Goal: Task Accomplishment & Management: Manage account settings

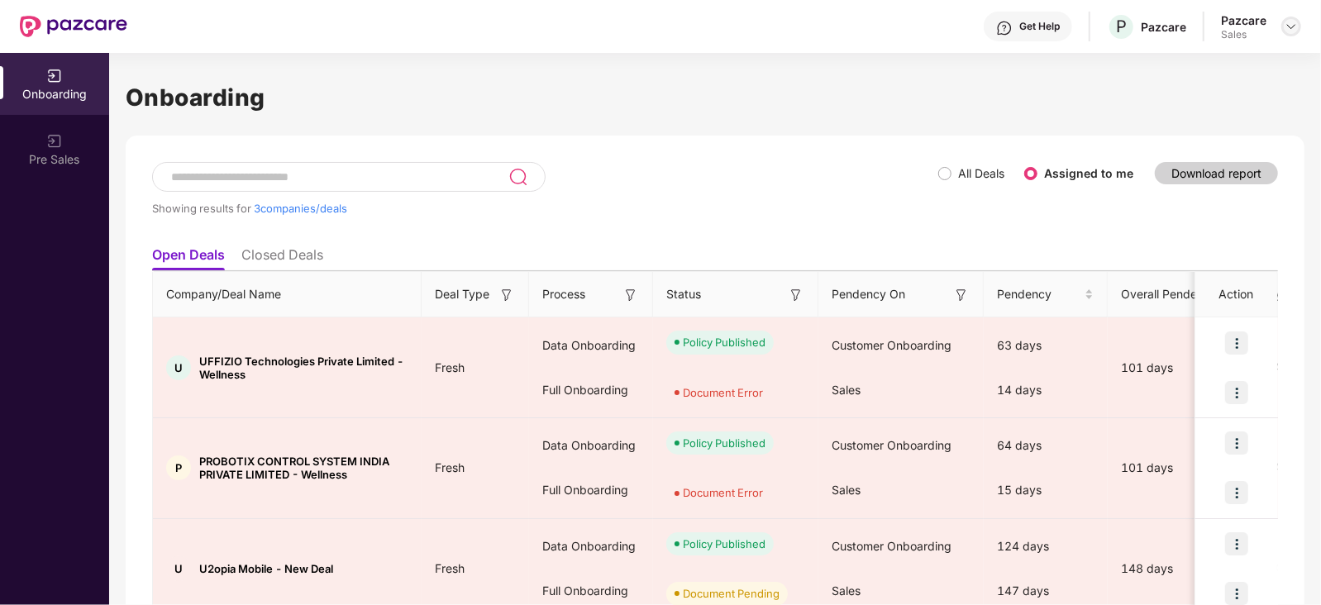
click at [1292, 26] on img at bounding box center [1291, 26] width 13 height 13
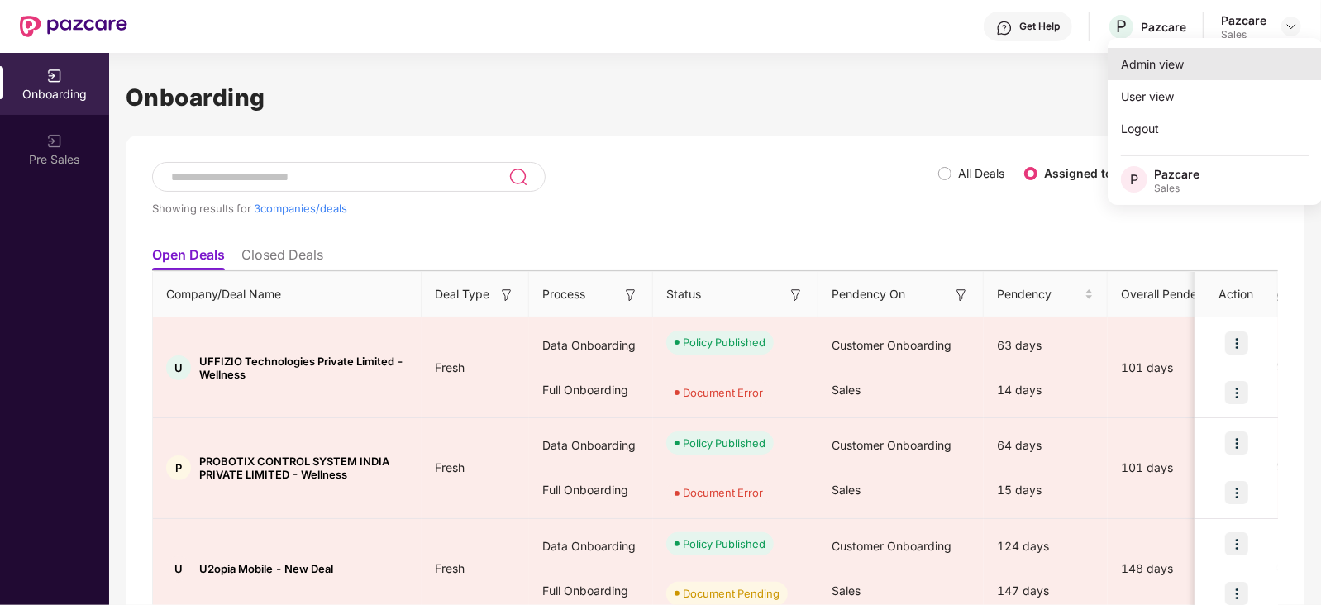
click at [1166, 73] on div "Admin view" at bounding box center [1215, 64] width 215 height 32
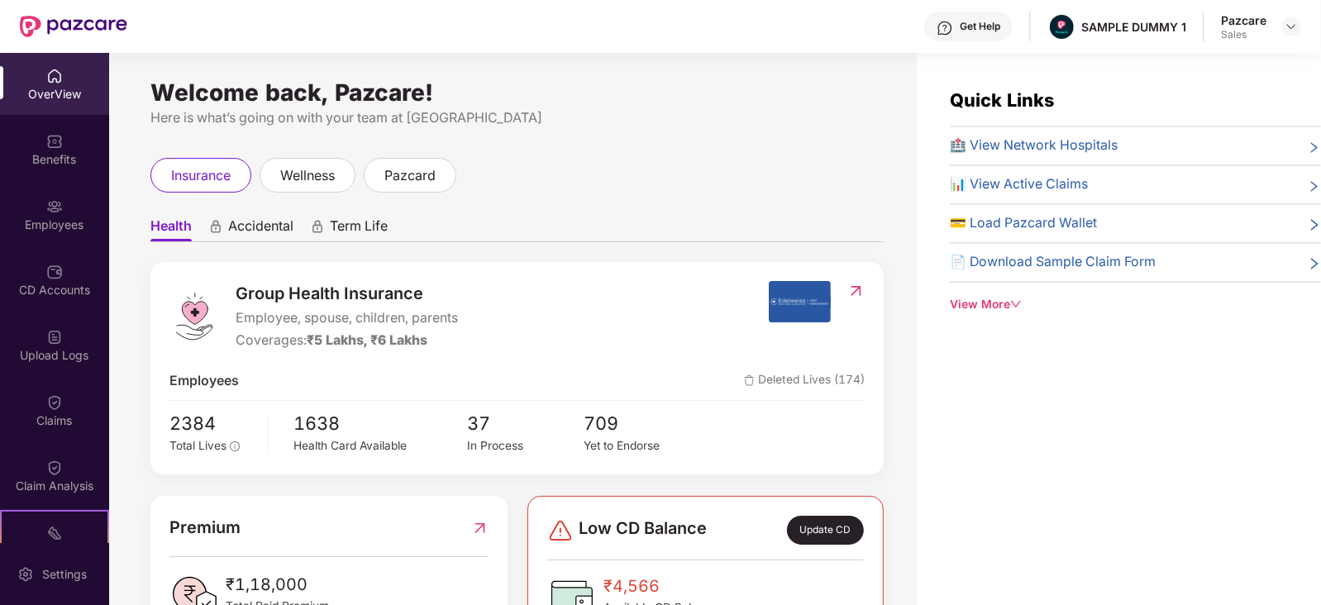
click at [265, 239] on span "Accidental" at bounding box center [260, 229] width 65 height 24
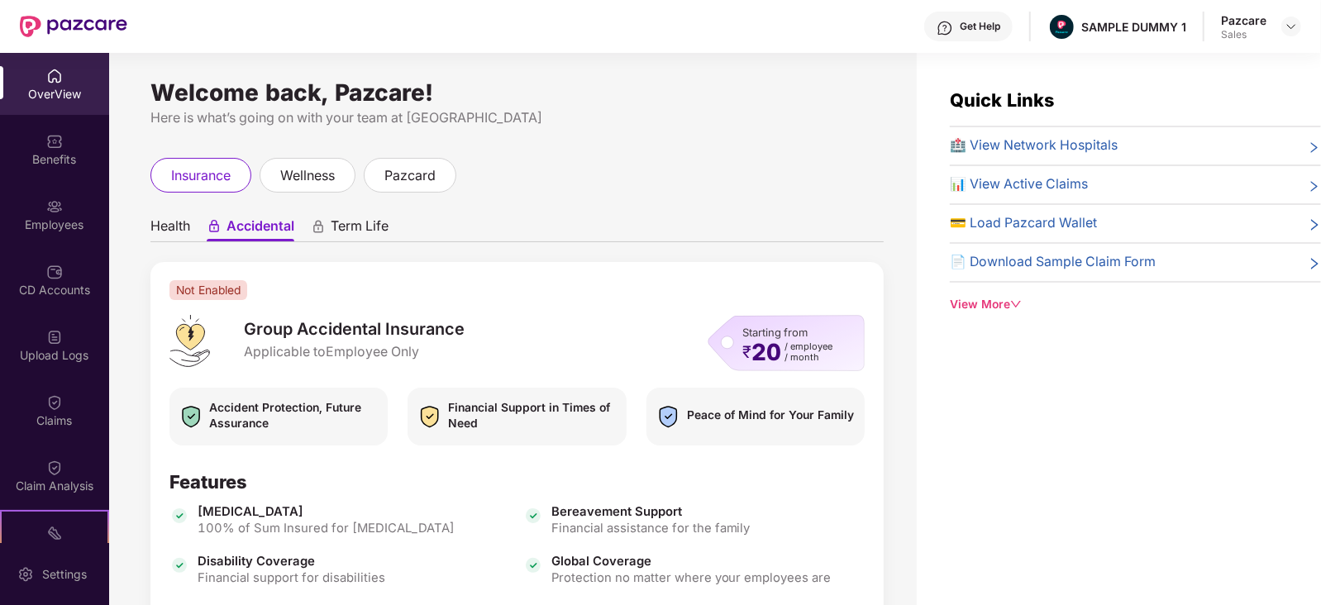
click at [361, 235] on span "Term Life" at bounding box center [360, 229] width 58 height 24
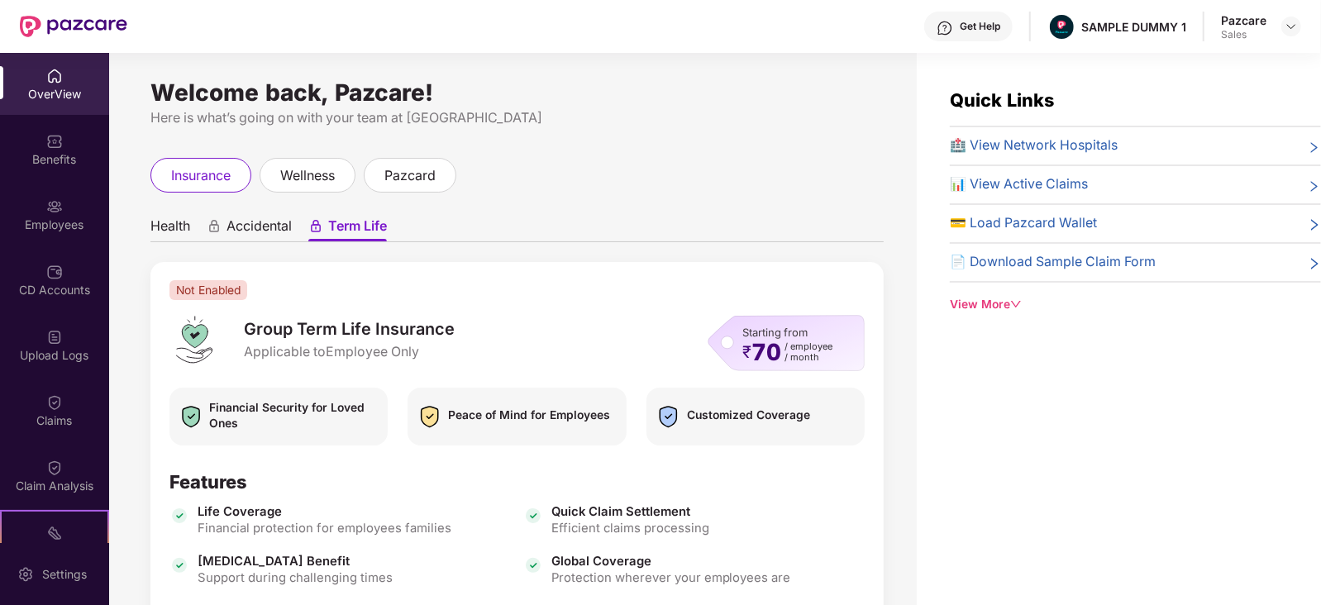
click at [267, 232] on span "Accidental" at bounding box center [259, 229] width 65 height 24
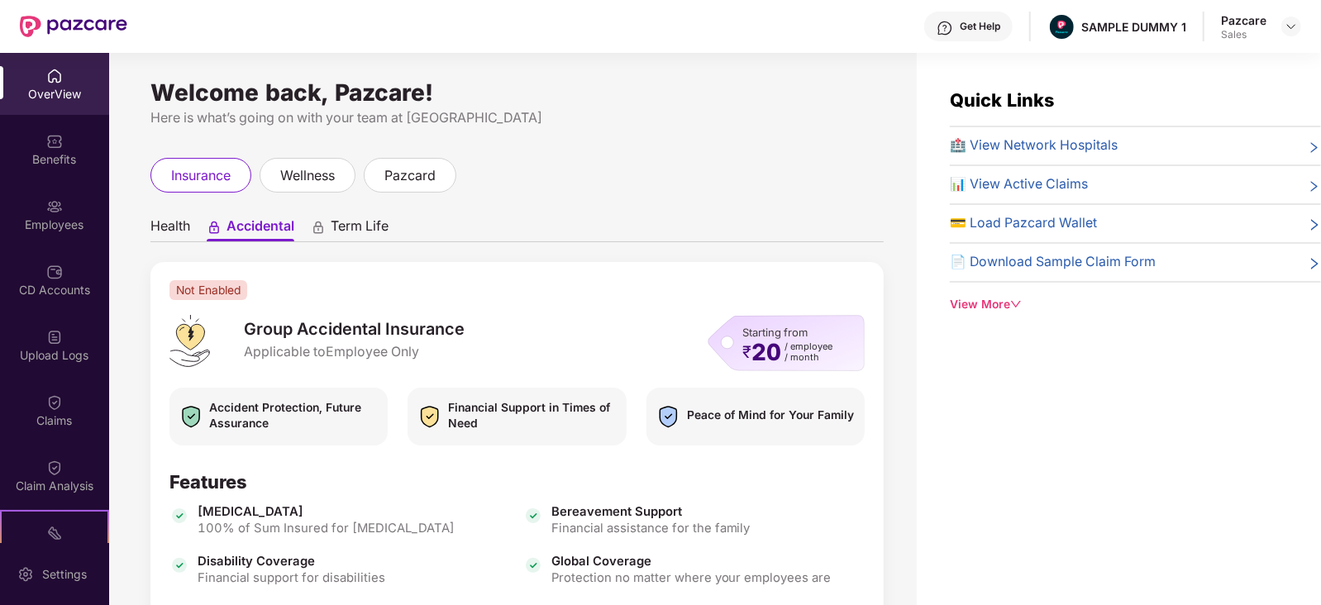
click at [150, 226] on span "Health" at bounding box center [170, 229] width 40 height 24
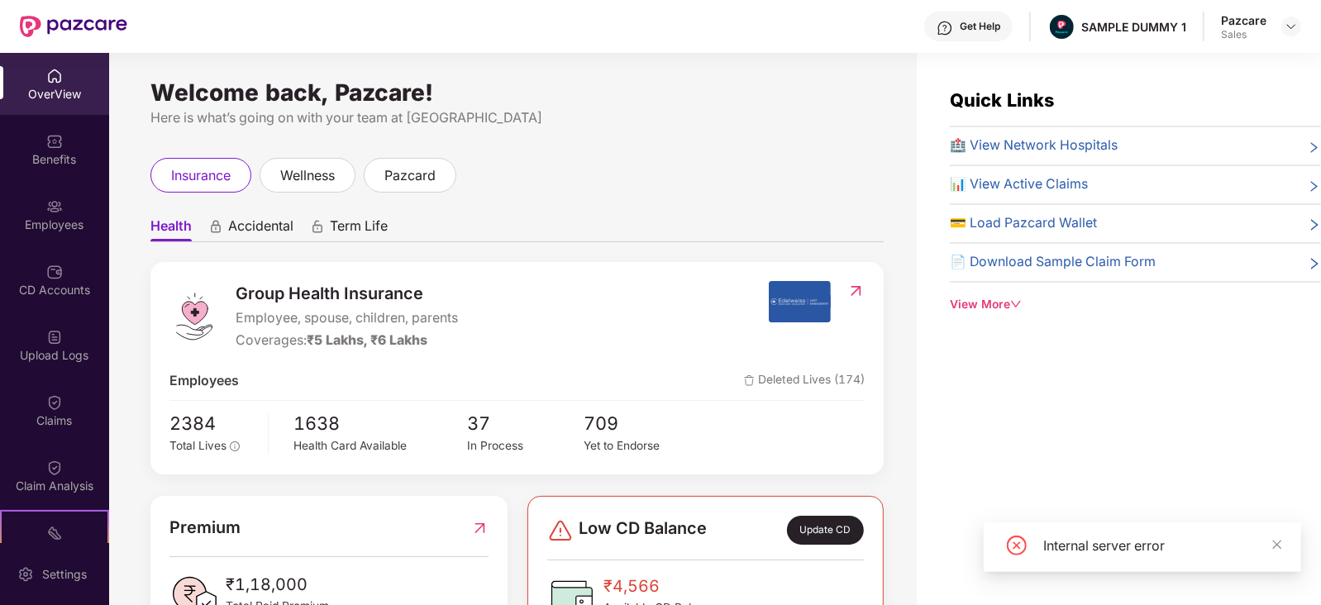
click at [250, 321] on span "Employee, spouse, children, parents" at bounding box center [347, 318] width 222 height 21
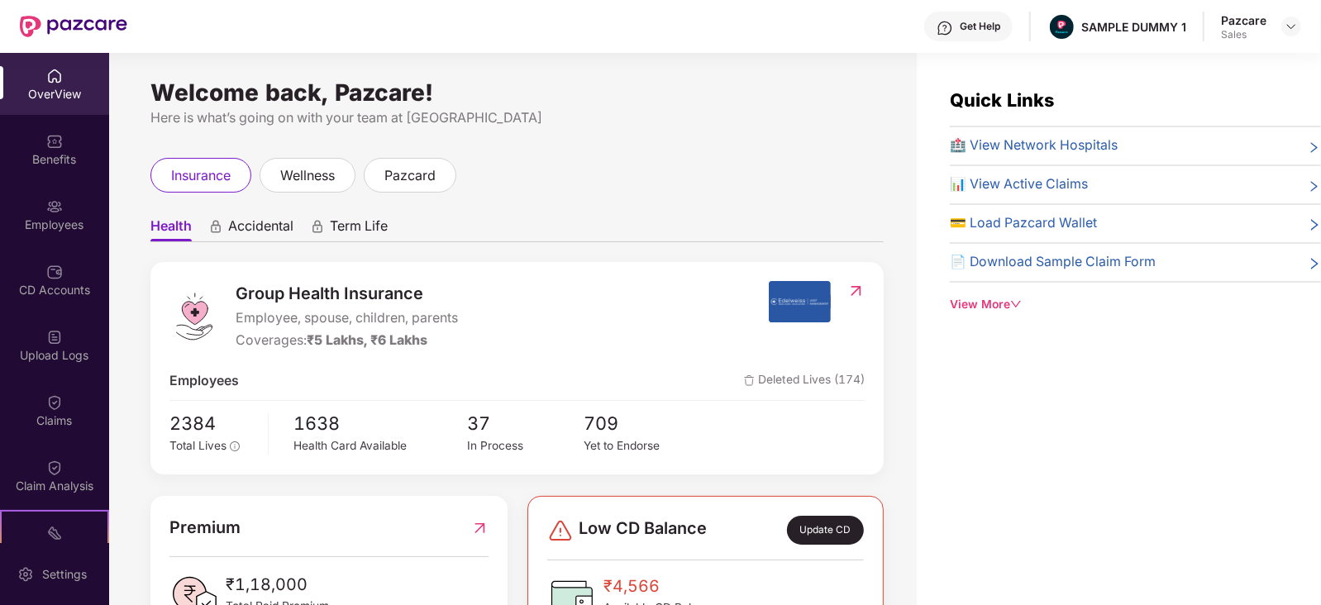
click at [317, 342] on span "₹5 Lakhs, ₹6 Lakhs" at bounding box center [367, 340] width 121 height 16
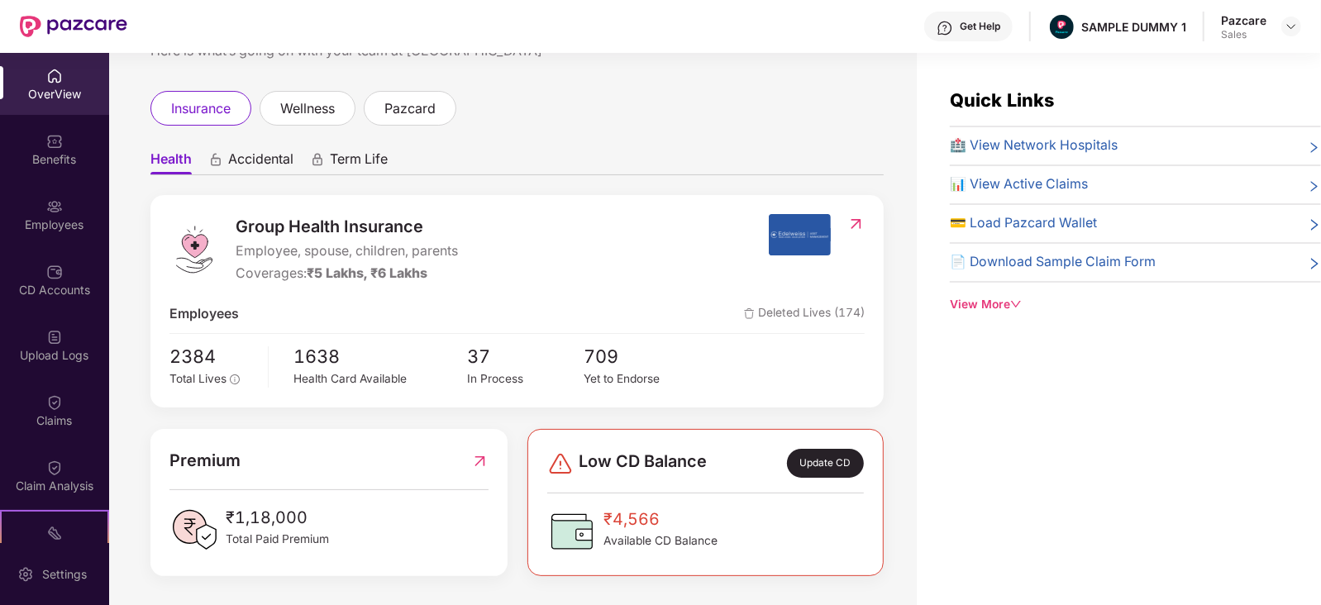
click at [336, 538] on div "₹1,18,000 Total Paid Premium" at bounding box center [328, 530] width 318 height 50
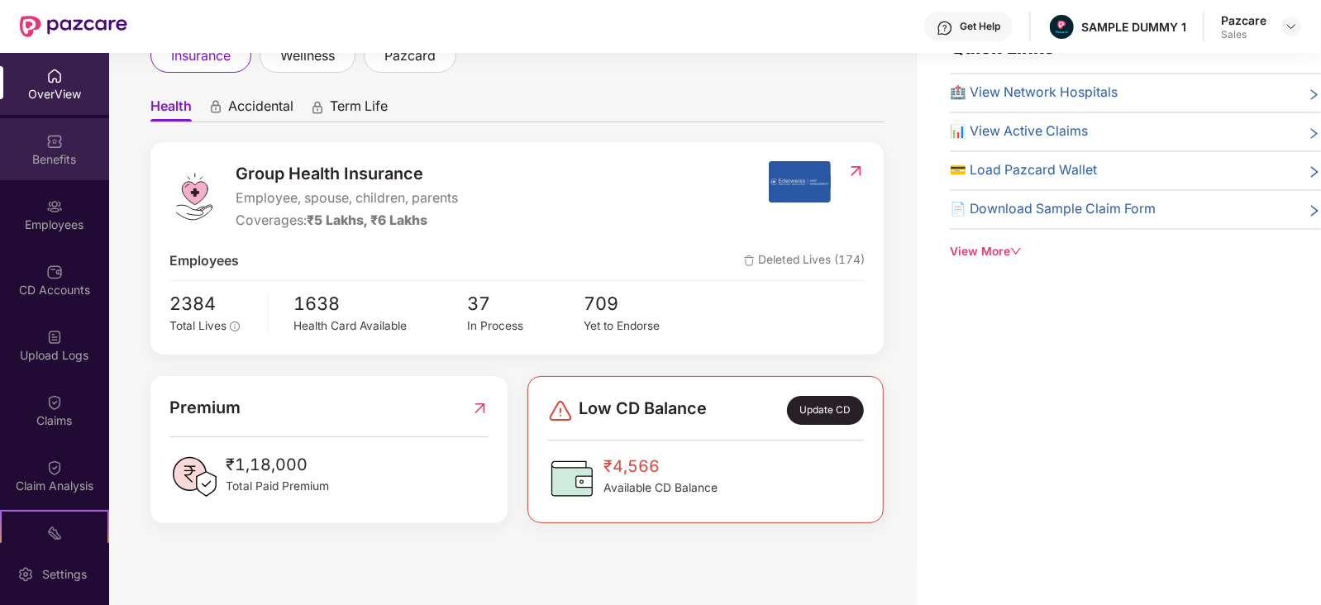
click at [62, 143] on div "Benefits" at bounding box center [54, 149] width 109 height 62
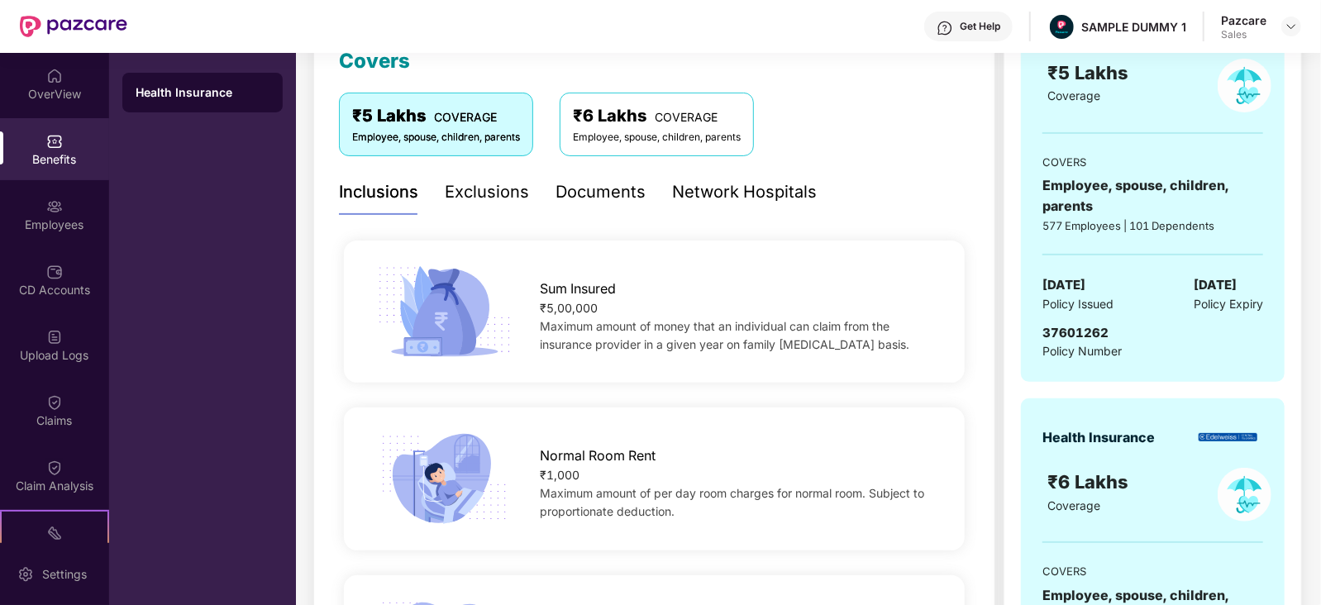
scroll to position [0, 0]
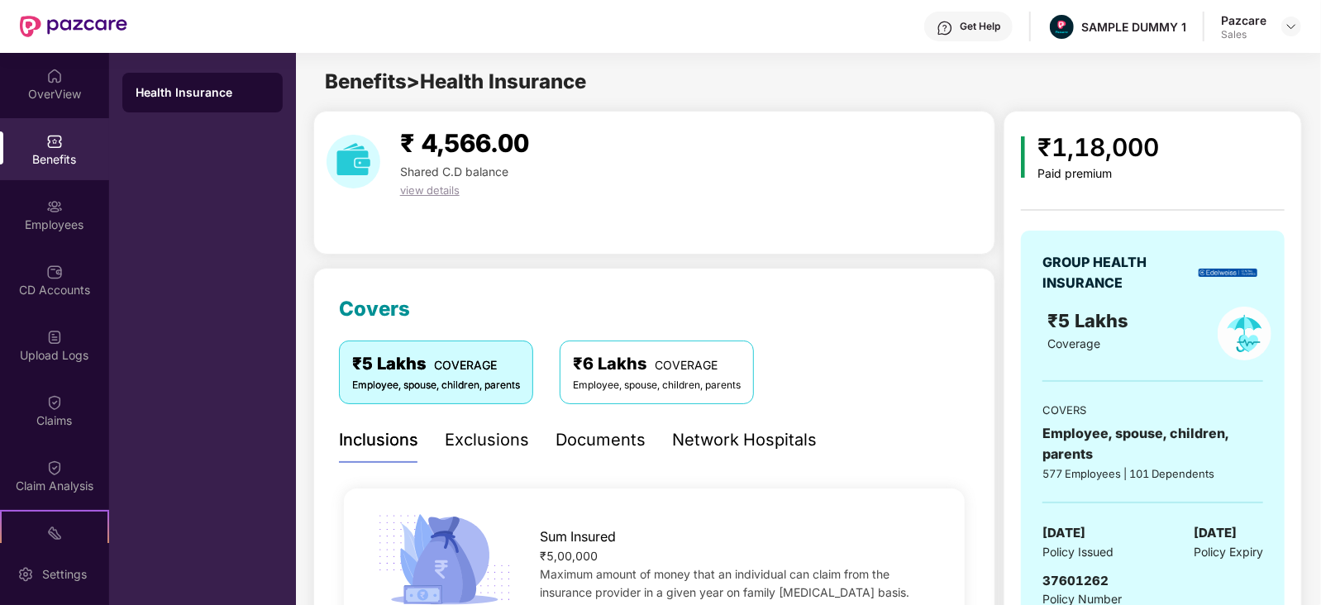
click at [466, 444] on div "Exclusions" at bounding box center [487, 440] width 84 height 26
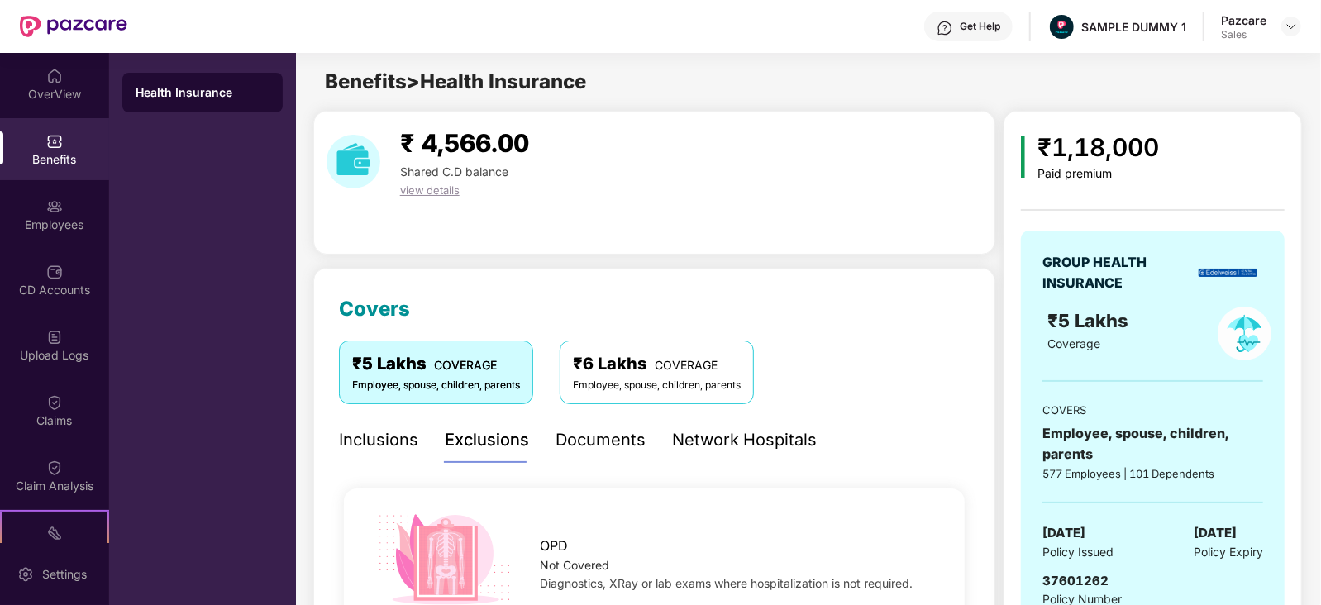
click at [608, 436] on div "Documents" at bounding box center [601, 440] width 90 height 26
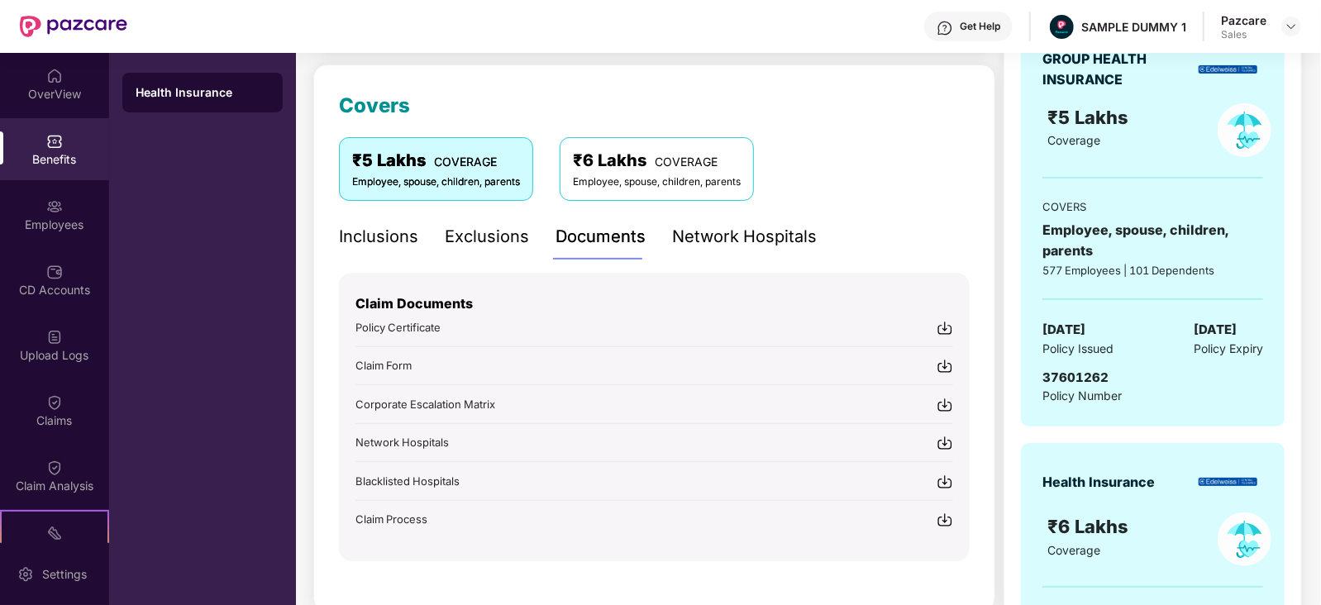
scroll to position [252, 0]
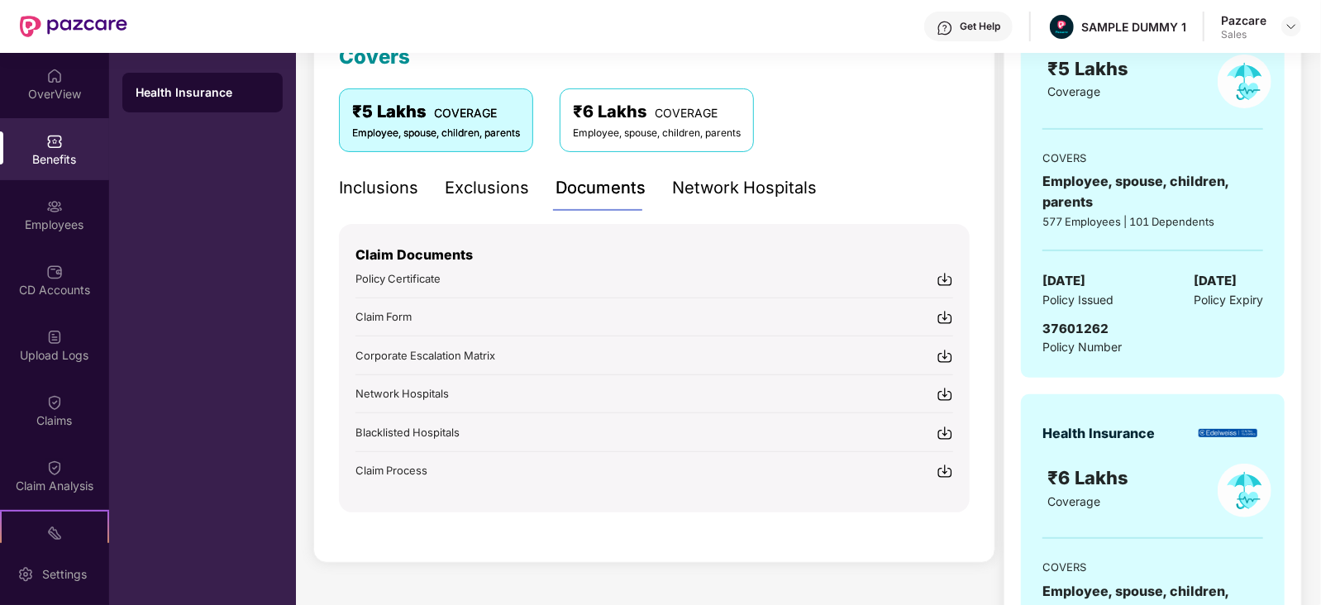
click at [946, 279] on img at bounding box center [945, 279] width 17 height 17
click at [944, 357] on img at bounding box center [945, 356] width 17 height 17
click at [756, 192] on div "Network Hospitals" at bounding box center [744, 188] width 145 height 26
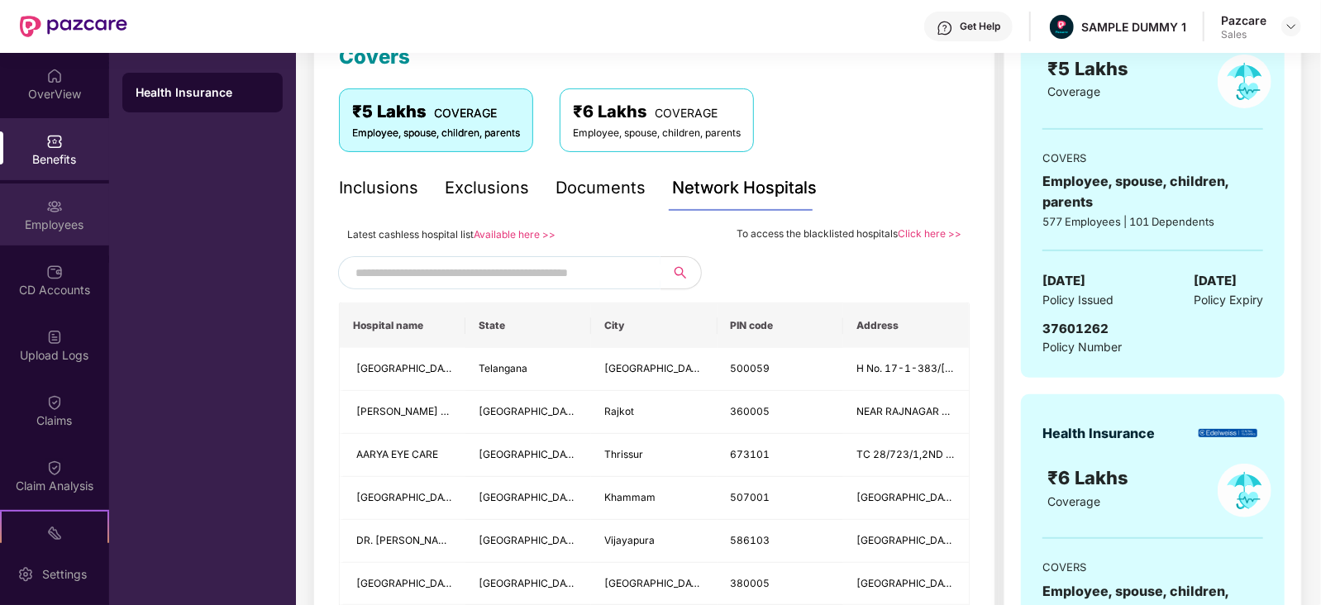
click at [29, 213] on div "Employees" at bounding box center [54, 215] width 109 height 62
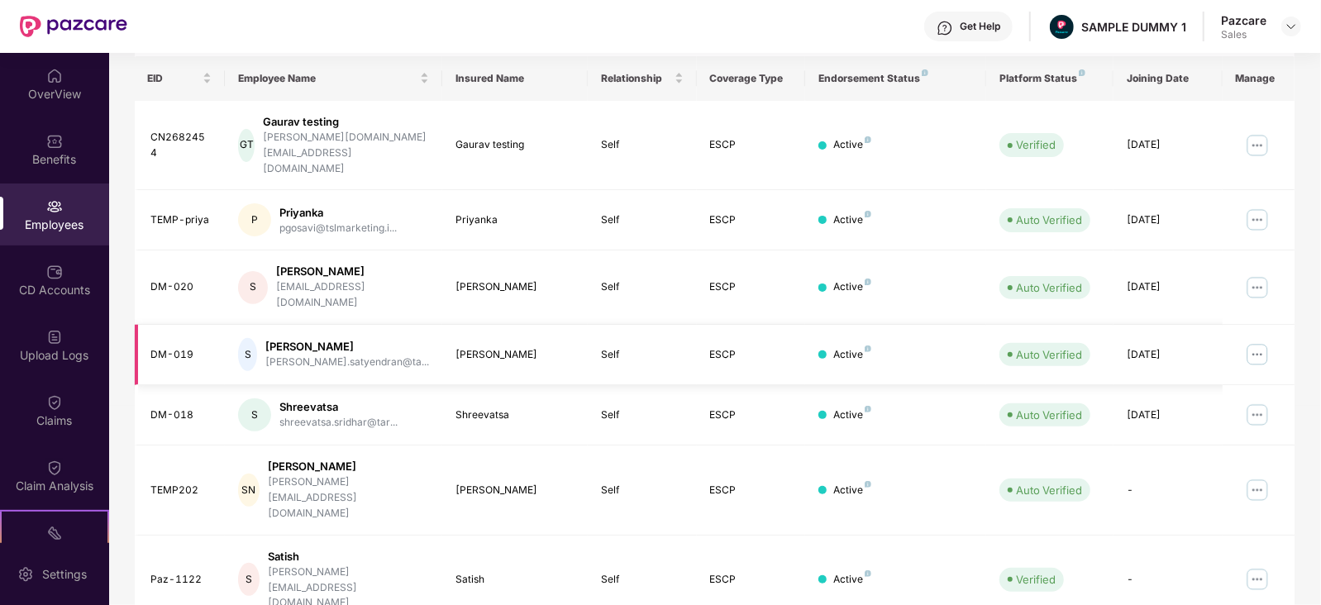
scroll to position [0, 0]
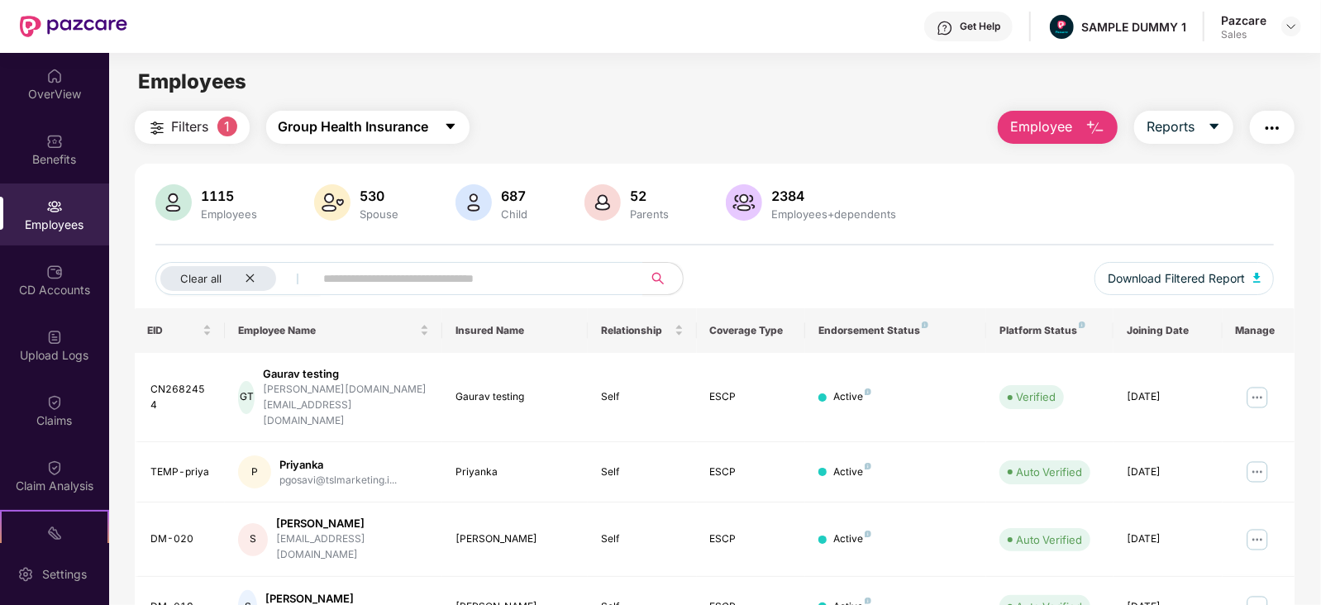
click at [406, 115] on button "Group Health Insurance" at bounding box center [367, 127] width 203 height 33
click at [587, 126] on div "Filters 1 Group Health Insurance Employee Reports" at bounding box center [715, 127] width 1161 height 33
click at [1065, 129] on span "Employee" at bounding box center [1041, 127] width 62 height 21
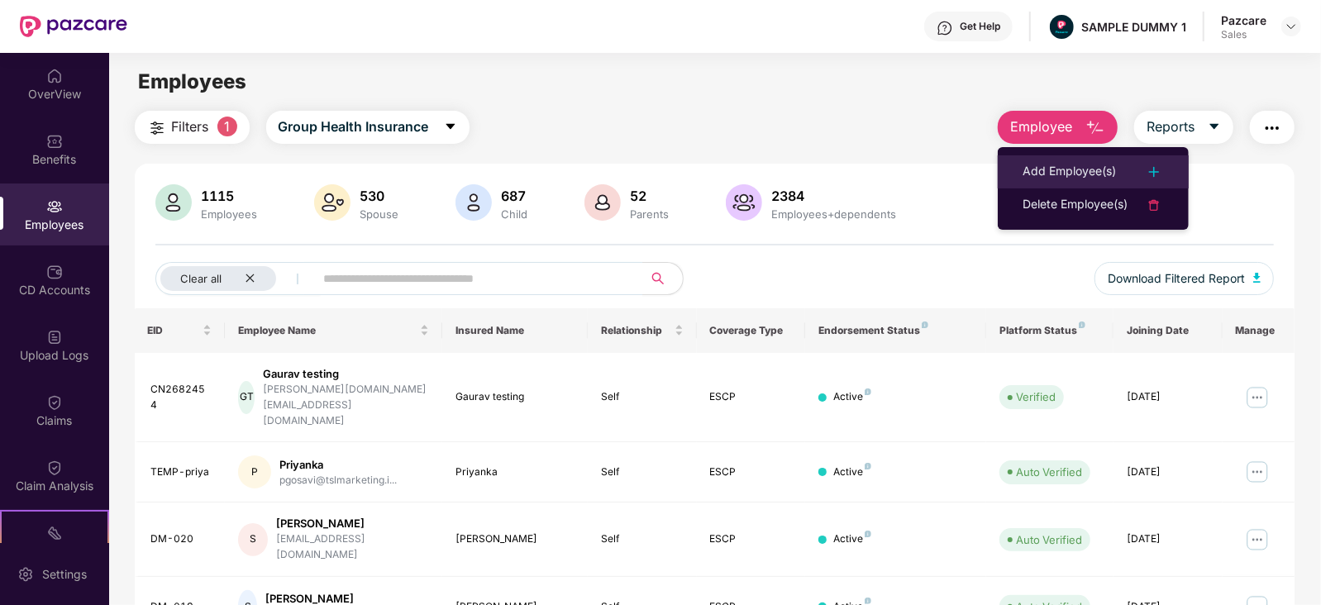
click at [1087, 172] on div "Add Employee(s)" at bounding box center [1069, 172] width 93 height 20
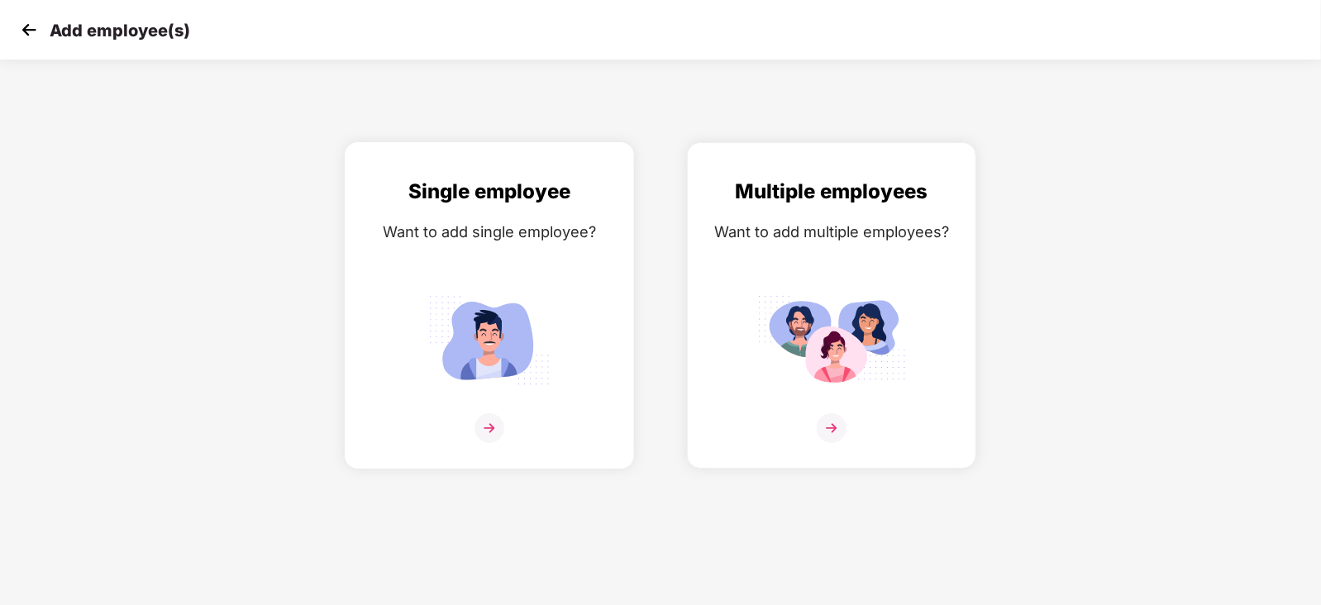
click at [493, 443] on img at bounding box center [489, 428] width 30 height 30
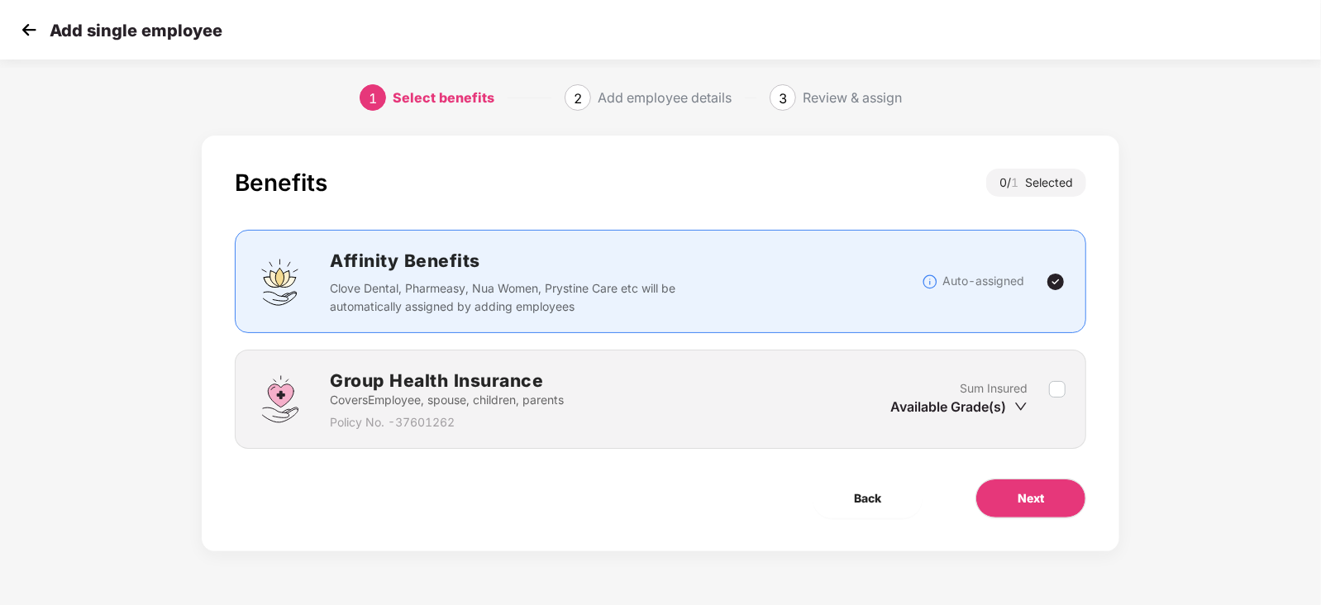
click at [1062, 377] on div "Group Health Insurance Covers Employee, spouse, children, parents Policy No. - …" at bounding box center [660, 399] width 810 height 64
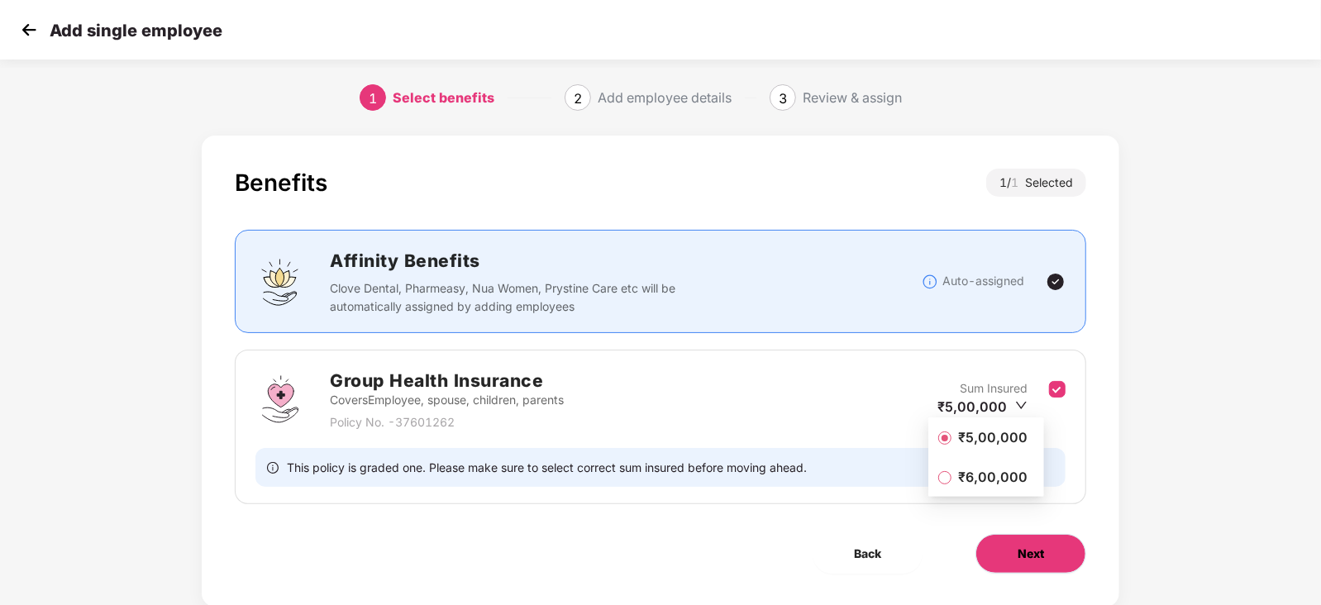
click at [1045, 551] on button "Next" at bounding box center [1030, 554] width 111 height 40
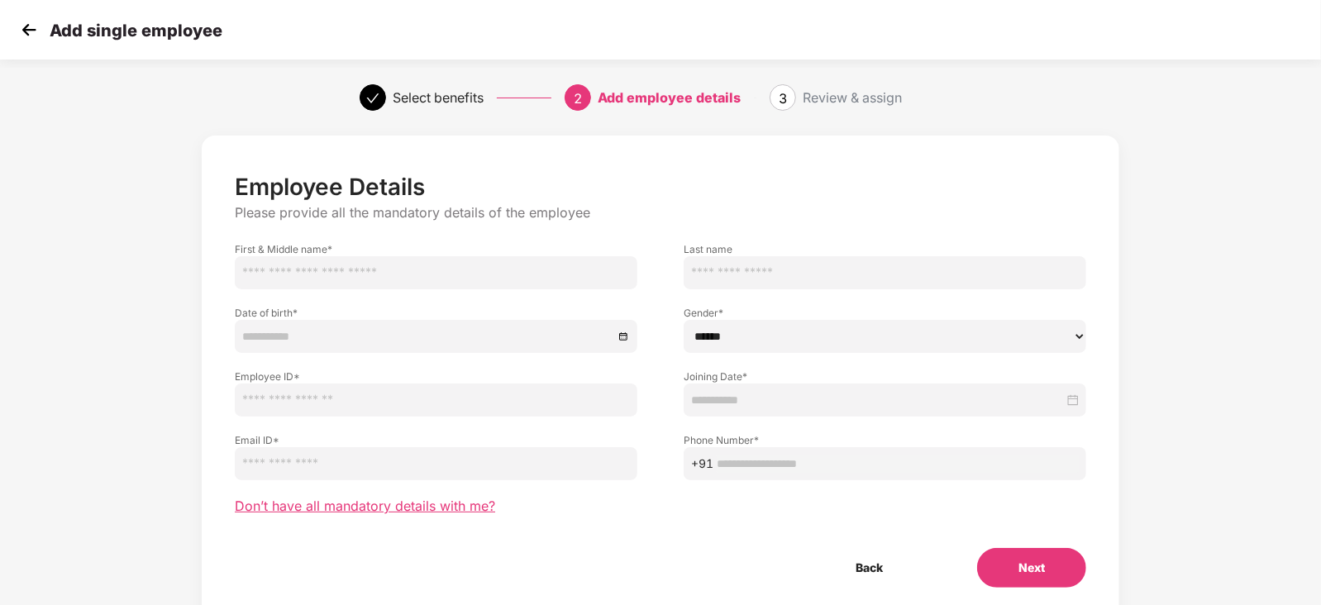
click at [444, 506] on span "Don’t have all mandatory details with me?" at bounding box center [365, 506] width 260 height 17
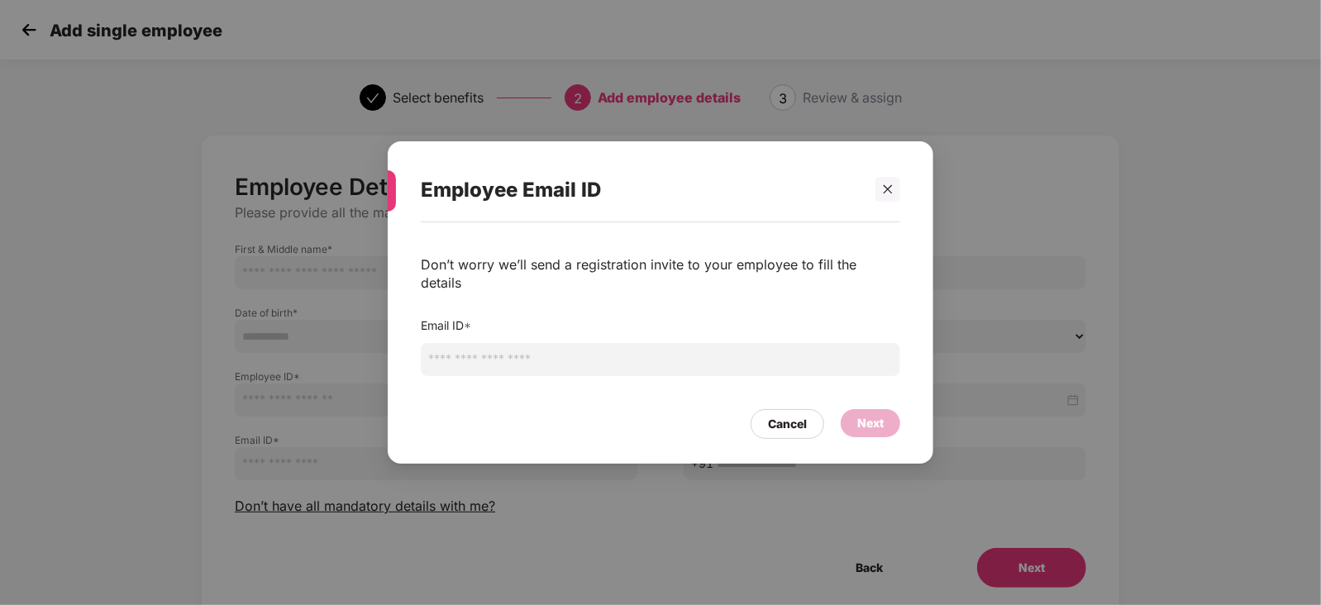
click at [455, 347] on input "email" at bounding box center [660, 359] width 479 height 33
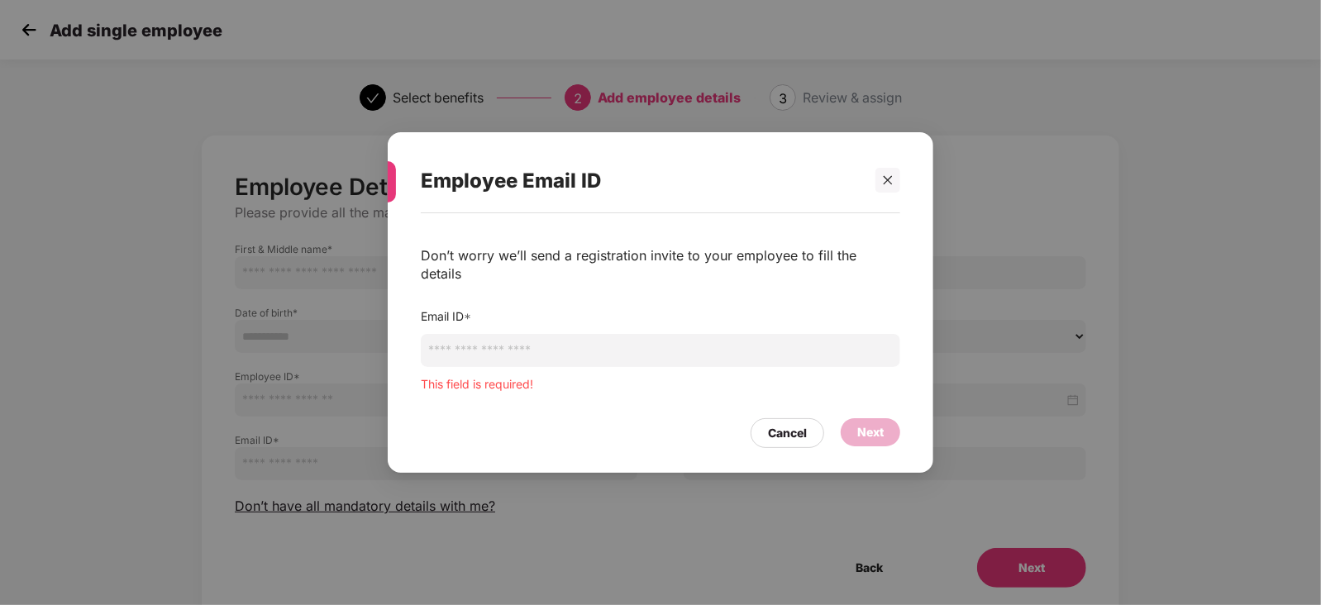
click at [890, 203] on div "Employee Email ID" at bounding box center [660, 181] width 479 height 64
click at [25, 33] on div "Employee Email ID Don’t worry we’ll send a registration invite to your employee…" at bounding box center [660, 302] width 1321 height 605
click at [892, 193] on div at bounding box center [887, 180] width 25 height 25
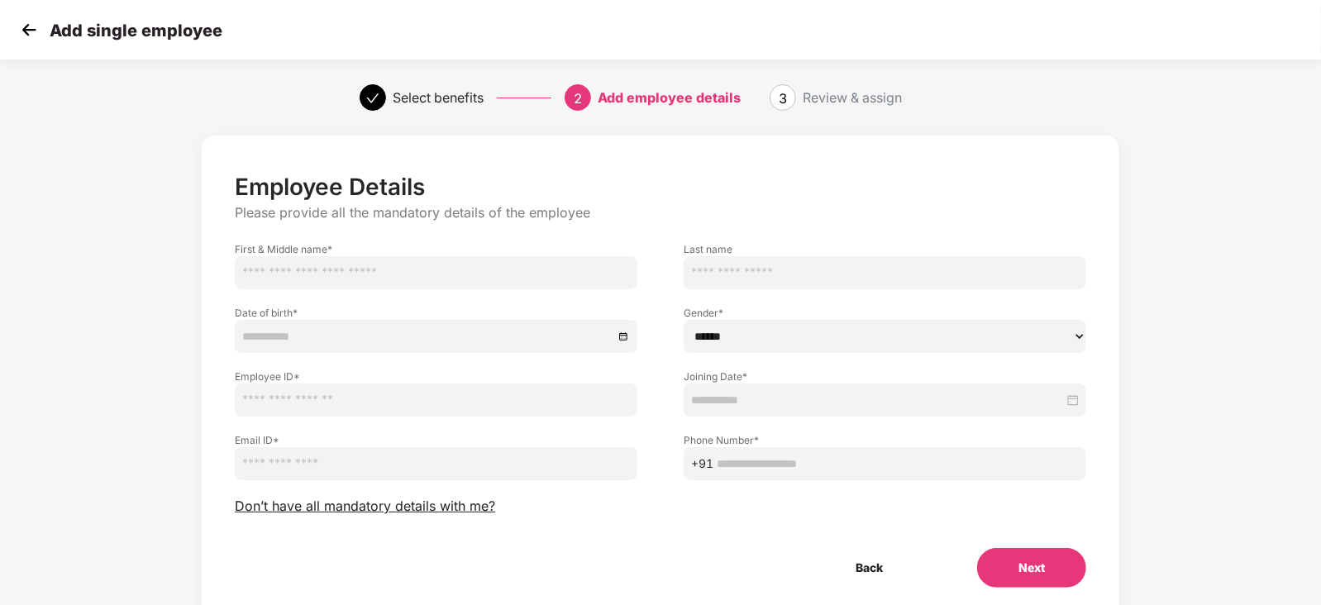
click at [22, 34] on img at bounding box center [29, 29] width 25 height 25
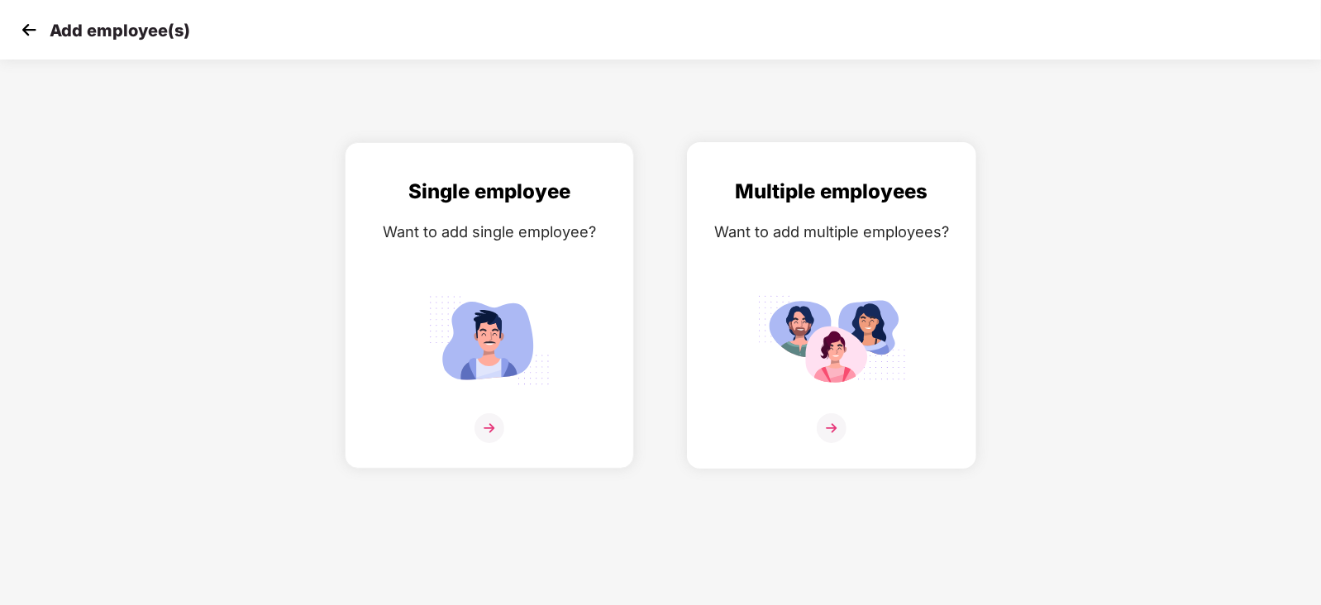
click at [825, 443] on img at bounding box center [832, 428] width 30 height 30
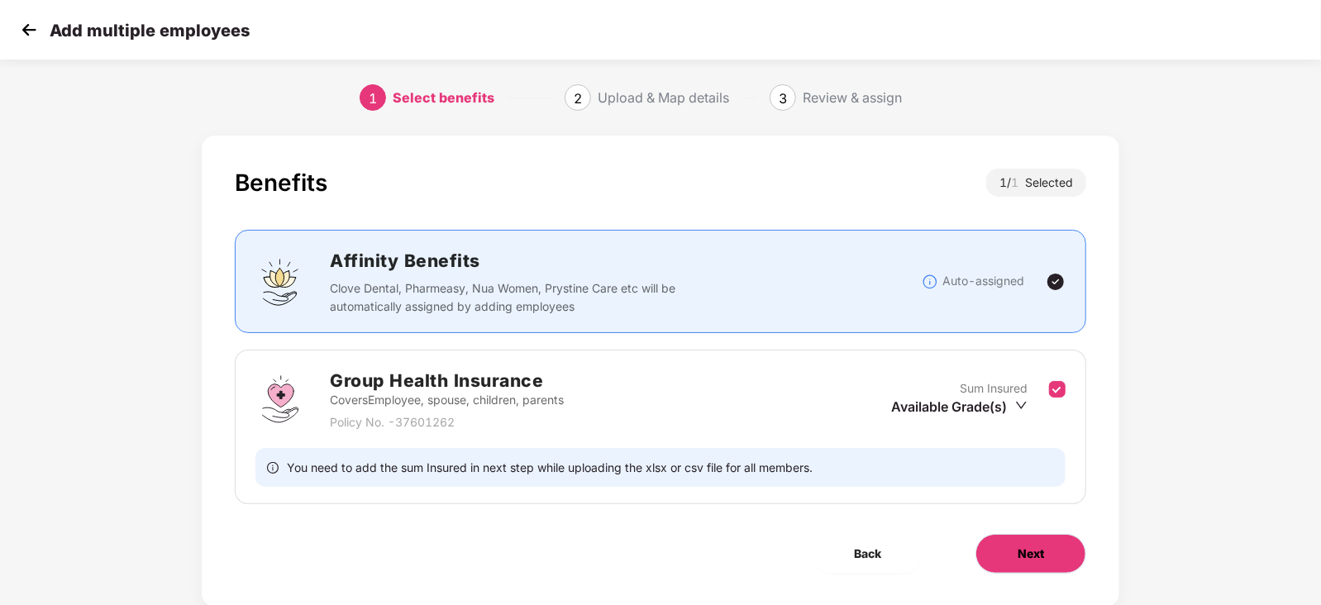
click at [1013, 543] on button "Next" at bounding box center [1030, 554] width 111 height 40
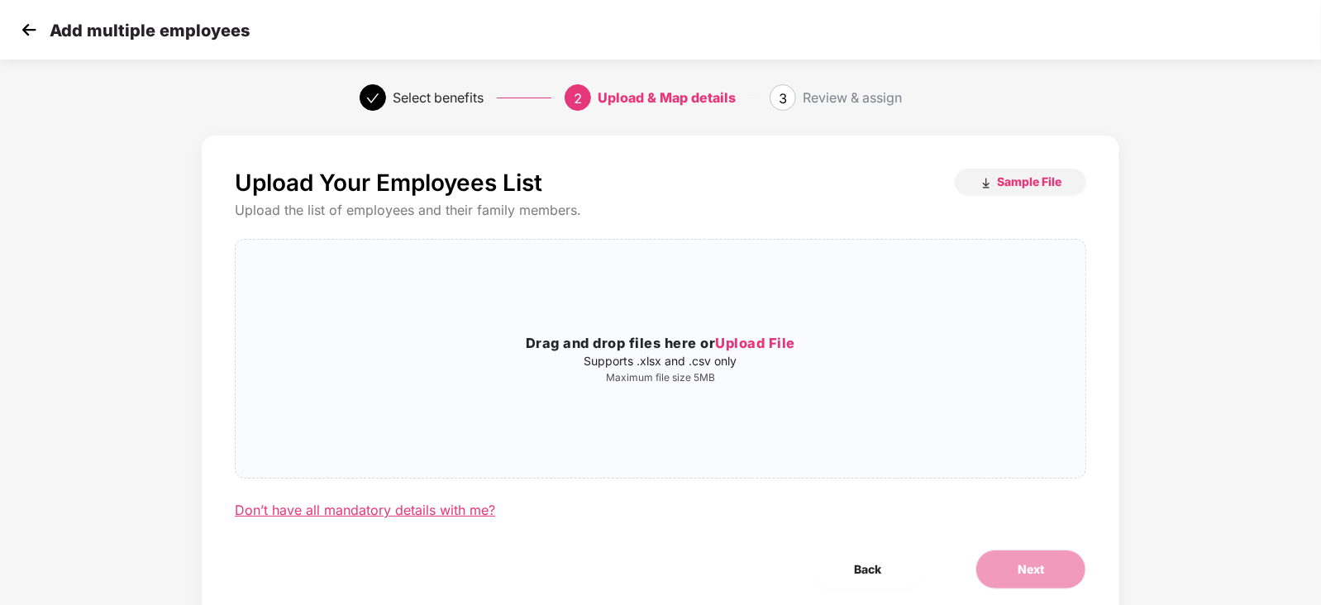
click at [376, 513] on div "Don’t have all mandatory details with me?" at bounding box center [365, 510] width 260 height 17
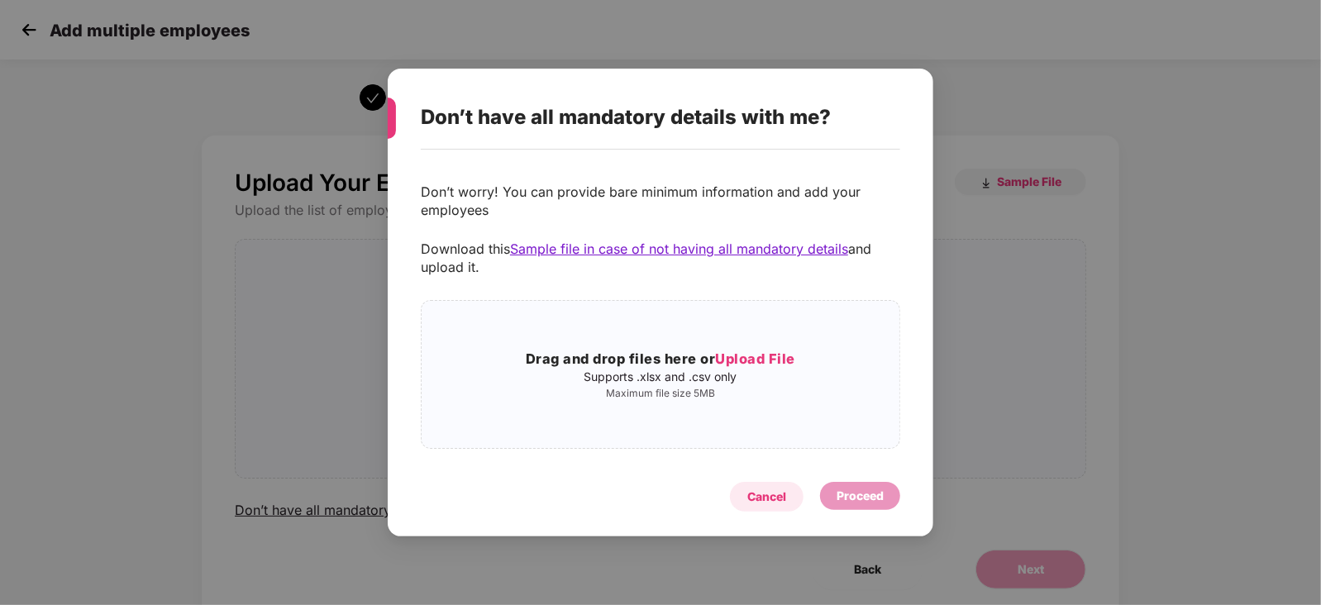
click at [767, 496] on div "Cancel" at bounding box center [766, 497] width 39 height 18
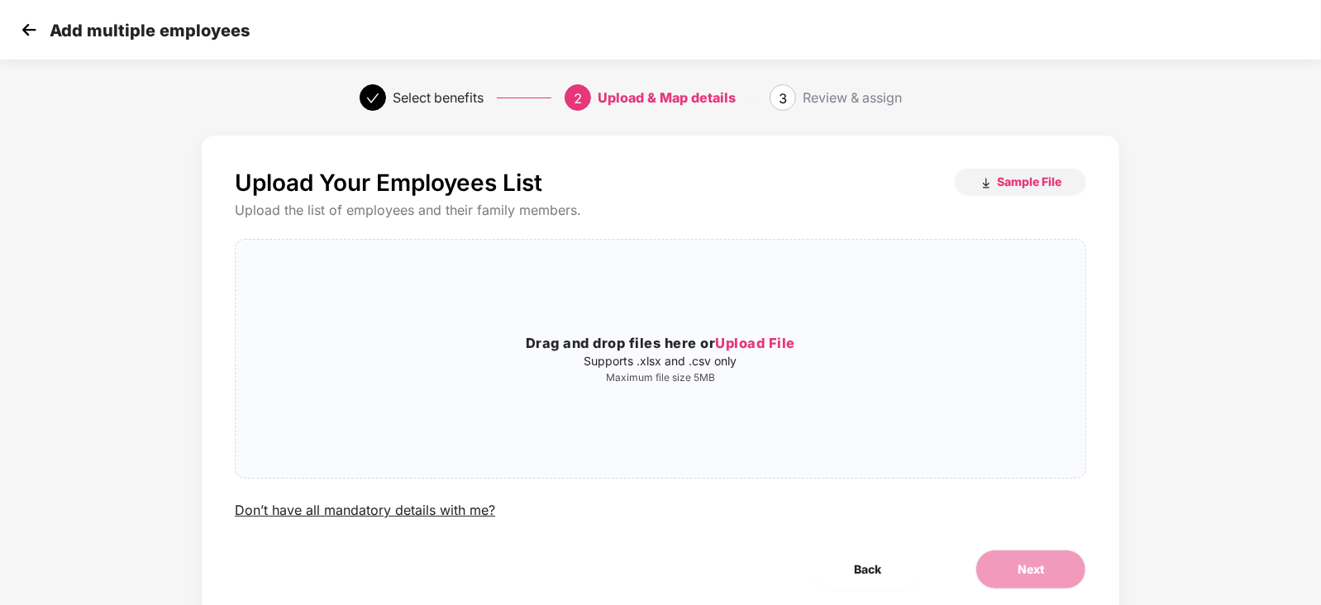
click at [29, 34] on img at bounding box center [29, 29] width 25 height 25
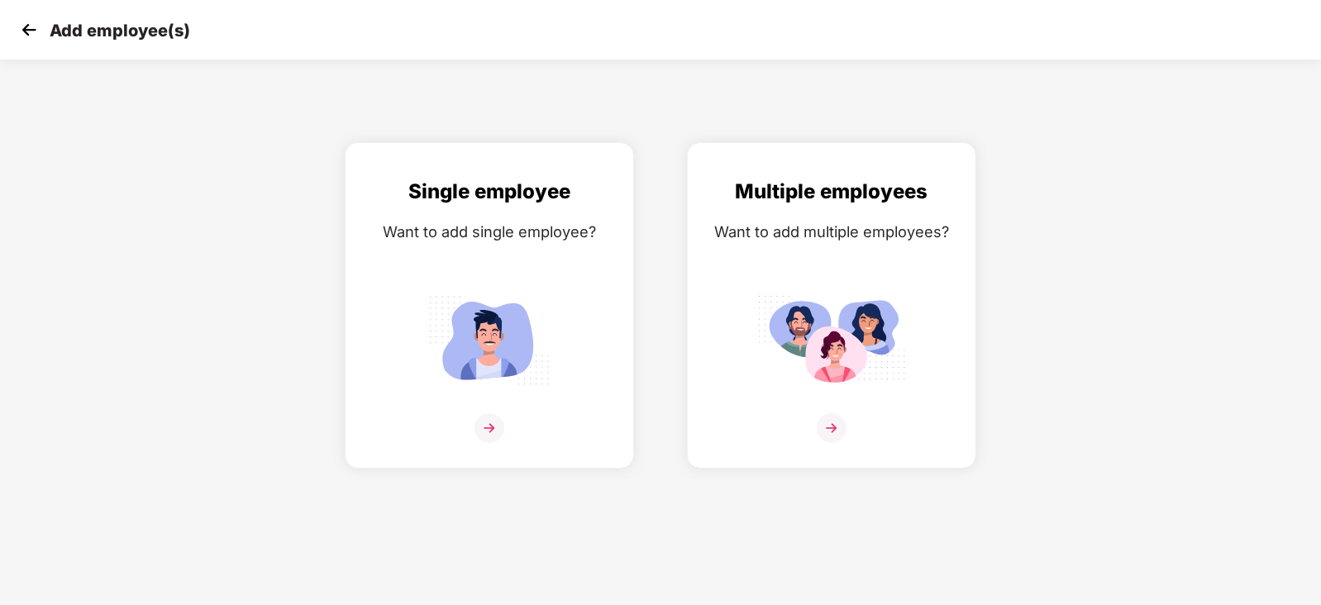
click at [27, 30] on img at bounding box center [29, 29] width 25 height 25
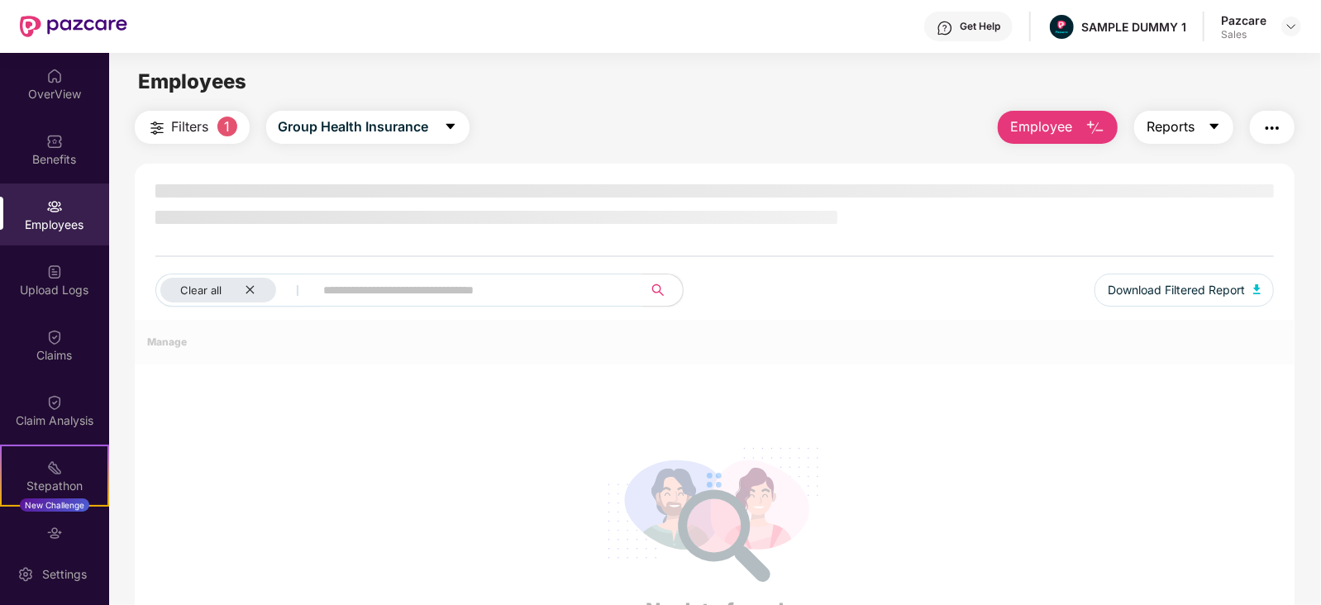
click at [1190, 124] on span "Reports" at bounding box center [1171, 127] width 48 height 21
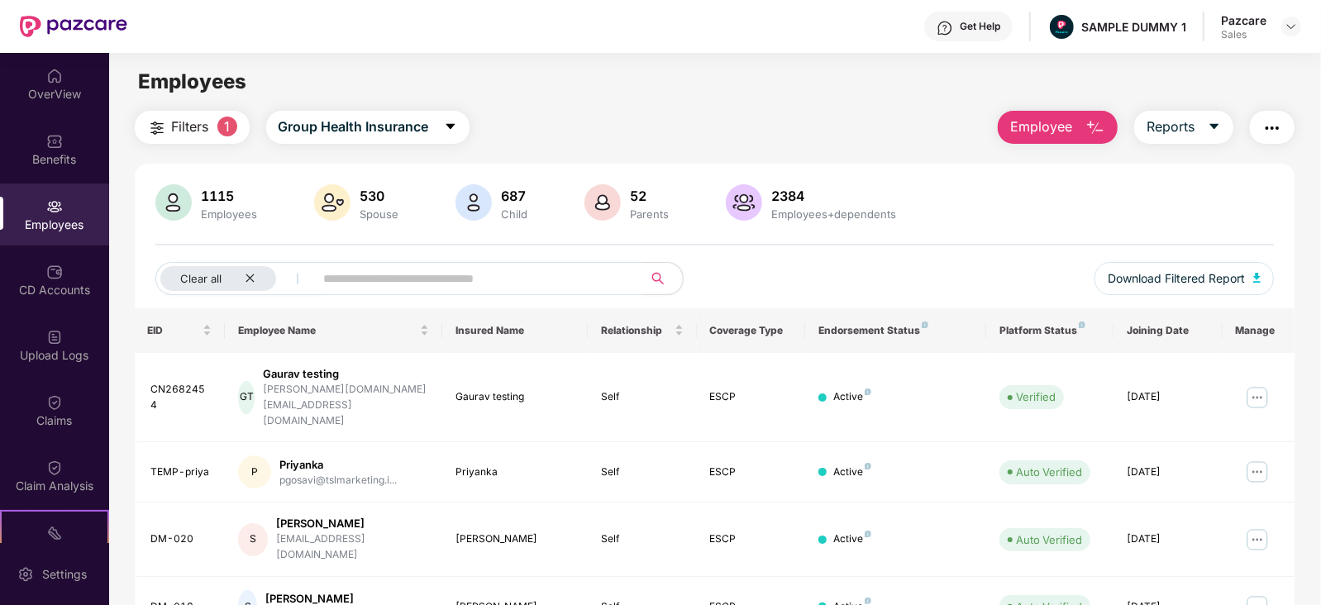
click at [1268, 133] on img "button" at bounding box center [1272, 128] width 20 height 20
click at [835, 270] on div "Clear all Download Filtered Report" at bounding box center [714, 285] width 1119 height 46
click at [436, 288] on input "text" at bounding box center [472, 278] width 297 height 25
click at [1257, 384] on img at bounding box center [1257, 397] width 26 height 26
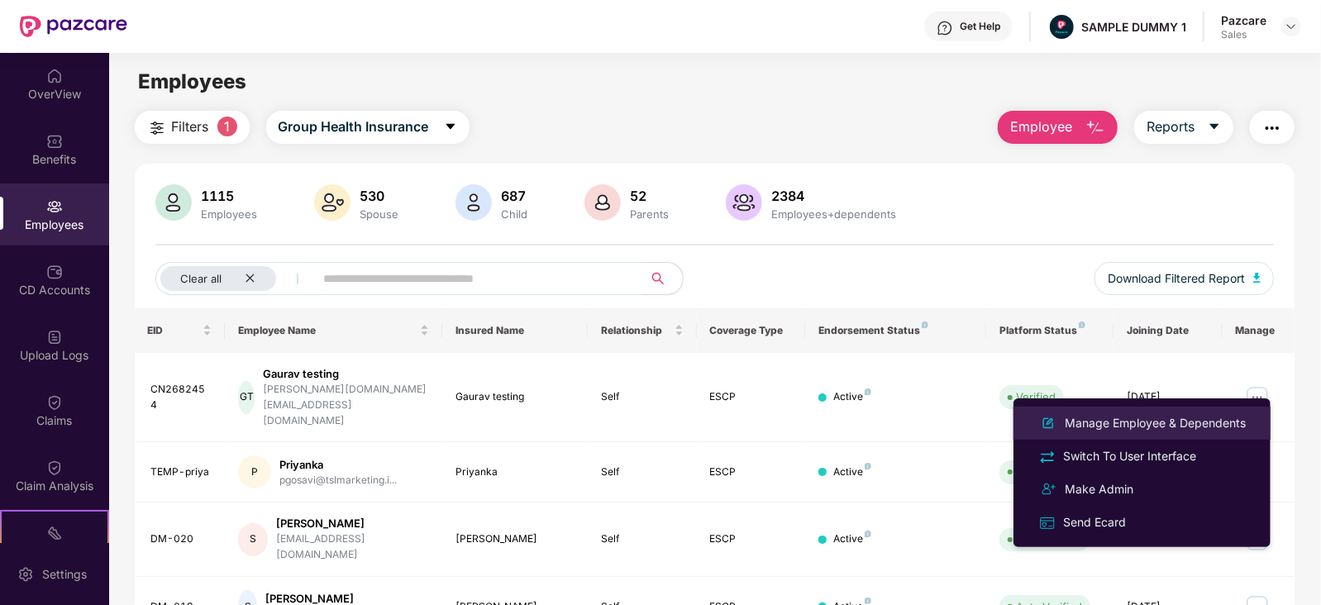
click at [1189, 430] on div "Manage Employee & Dependents" at bounding box center [1155, 423] width 188 height 18
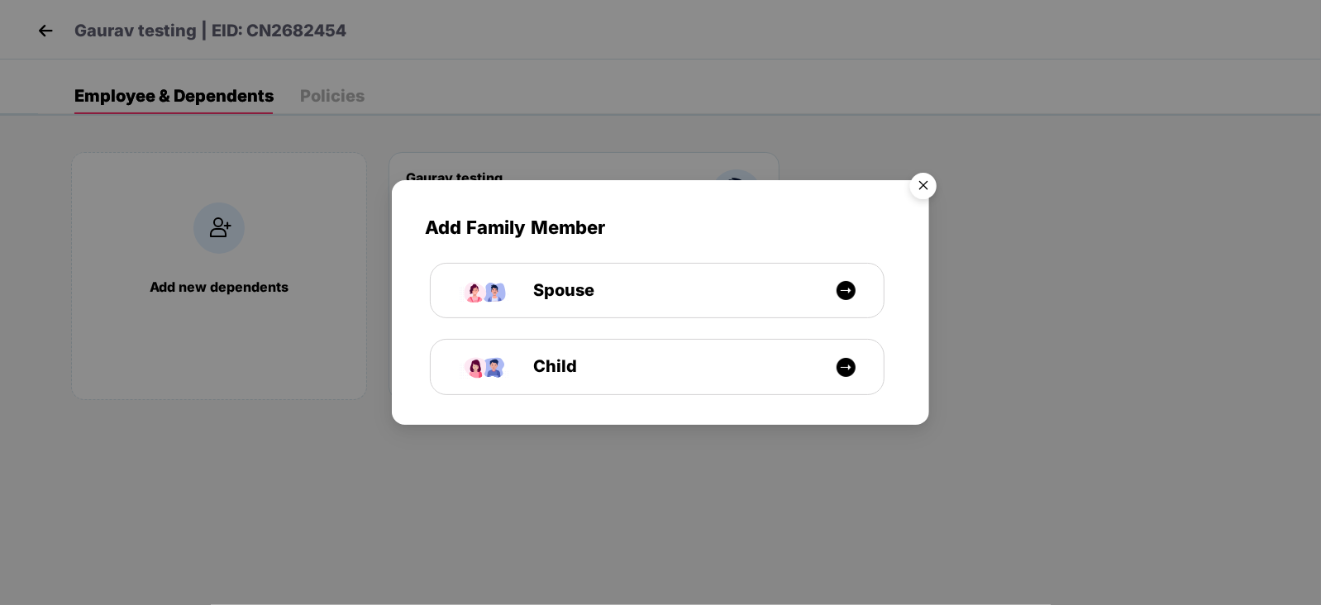
click at [923, 180] on img "Close" at bounding box center [923, 188] width 46 height 46
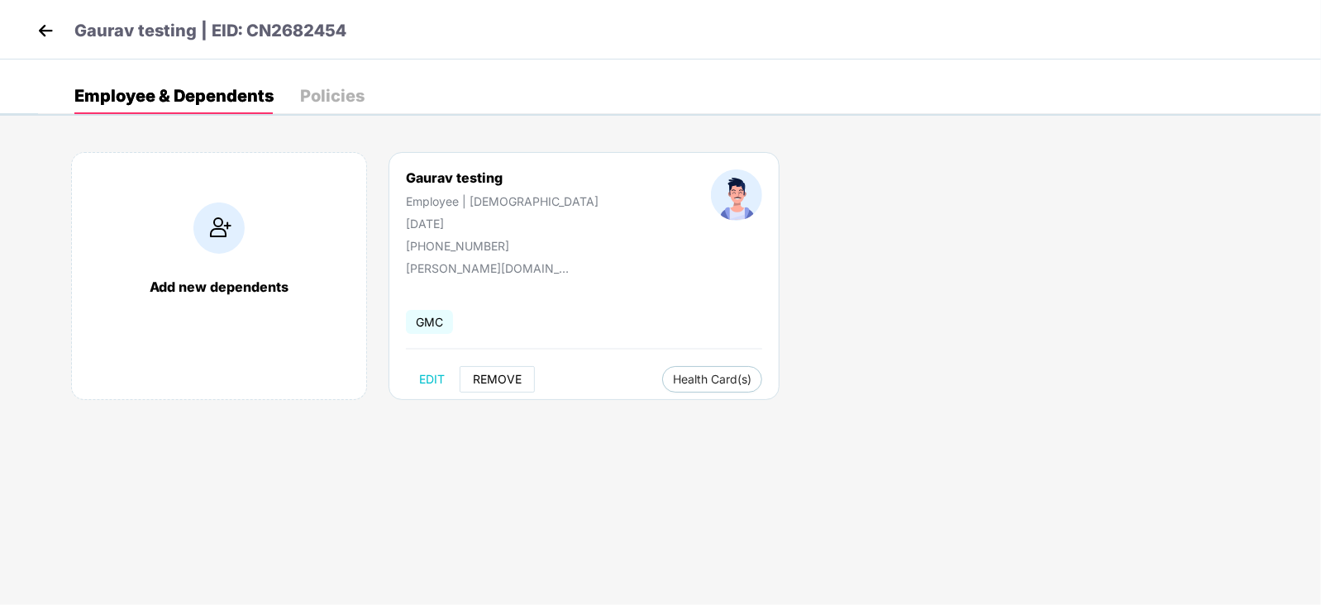
click at [504, 386] on button "REMOVE" at bounding box center [497, 379] width 75 height 26
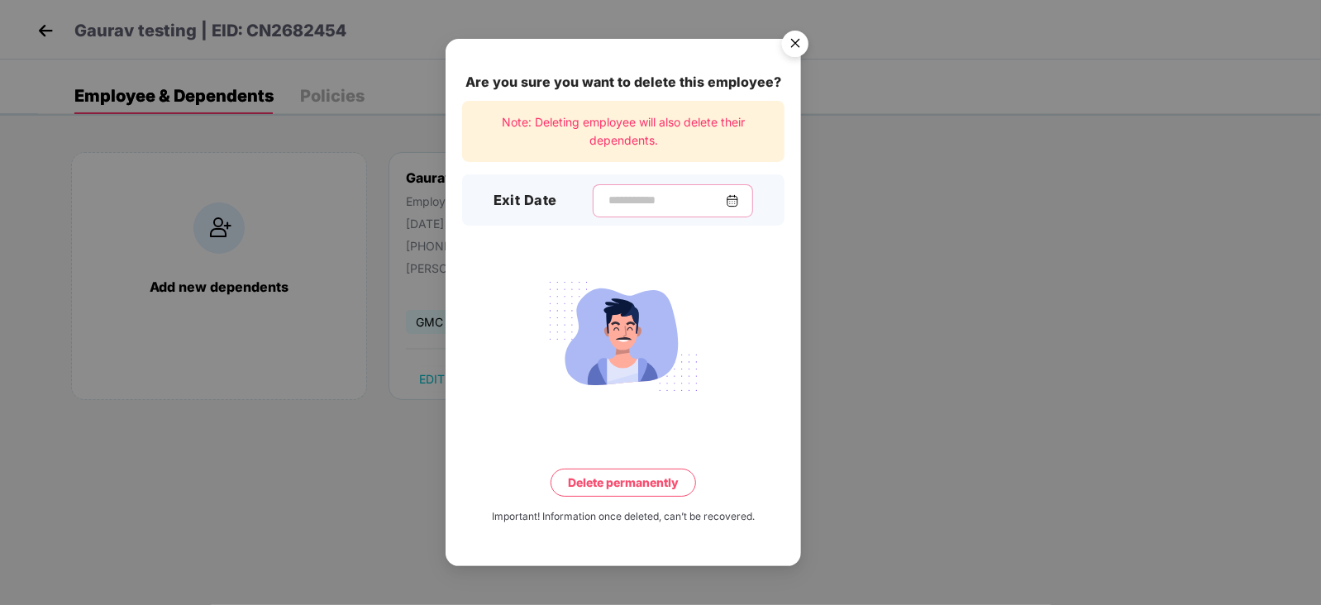
click at [635, 198] on input at bounding box center [666, 200] width 119 height 17
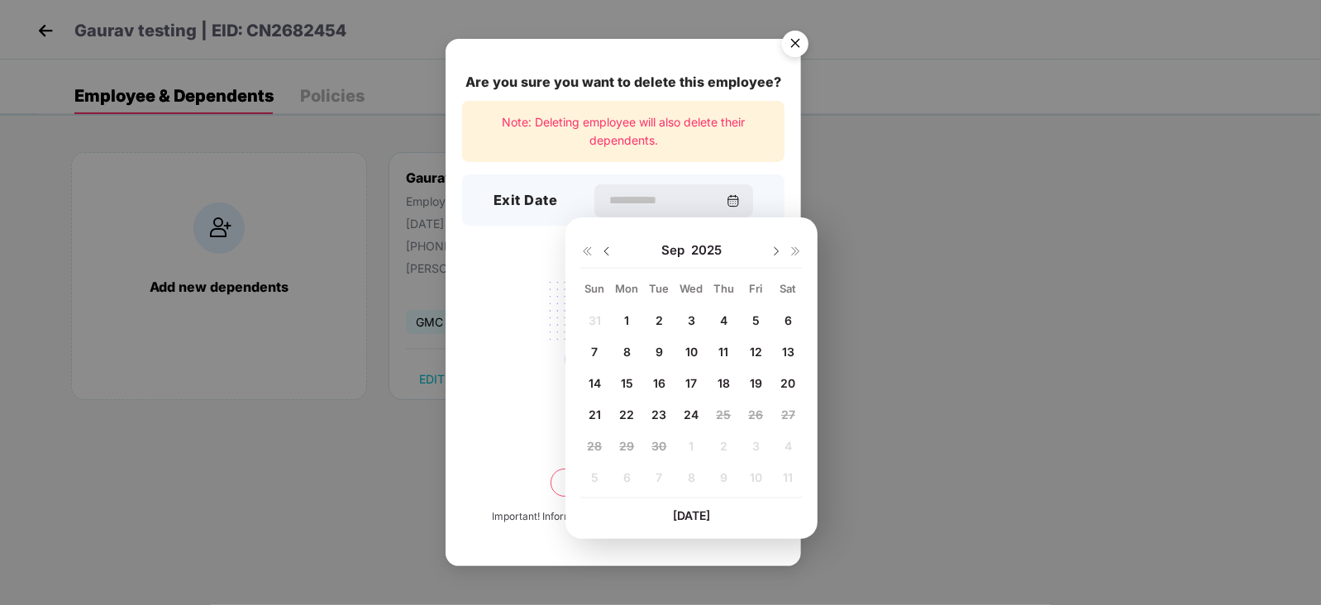
click at [83, 158] on div "Are you sure you want to delete this employee? Note: Deleting employee will als…" at bounding box center [660, 302] width 1321 height 605
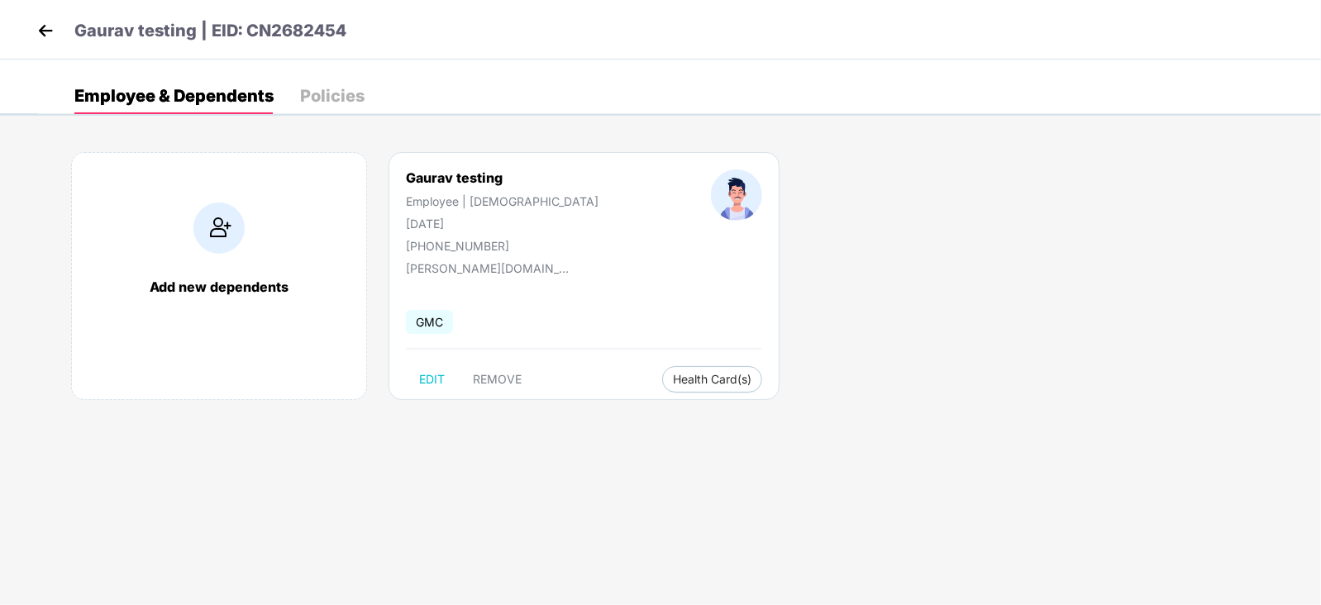
click at [45, 33] on img at bounding box center [45, 30] width 25 height 25
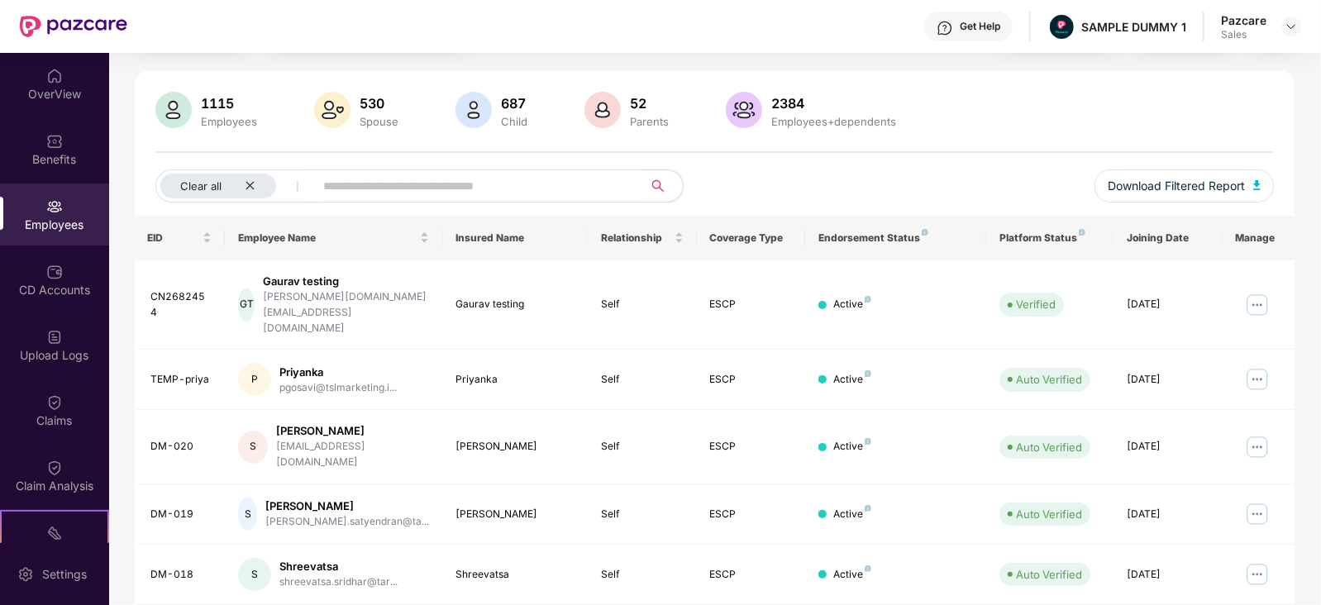
scroll to position [16, 0]
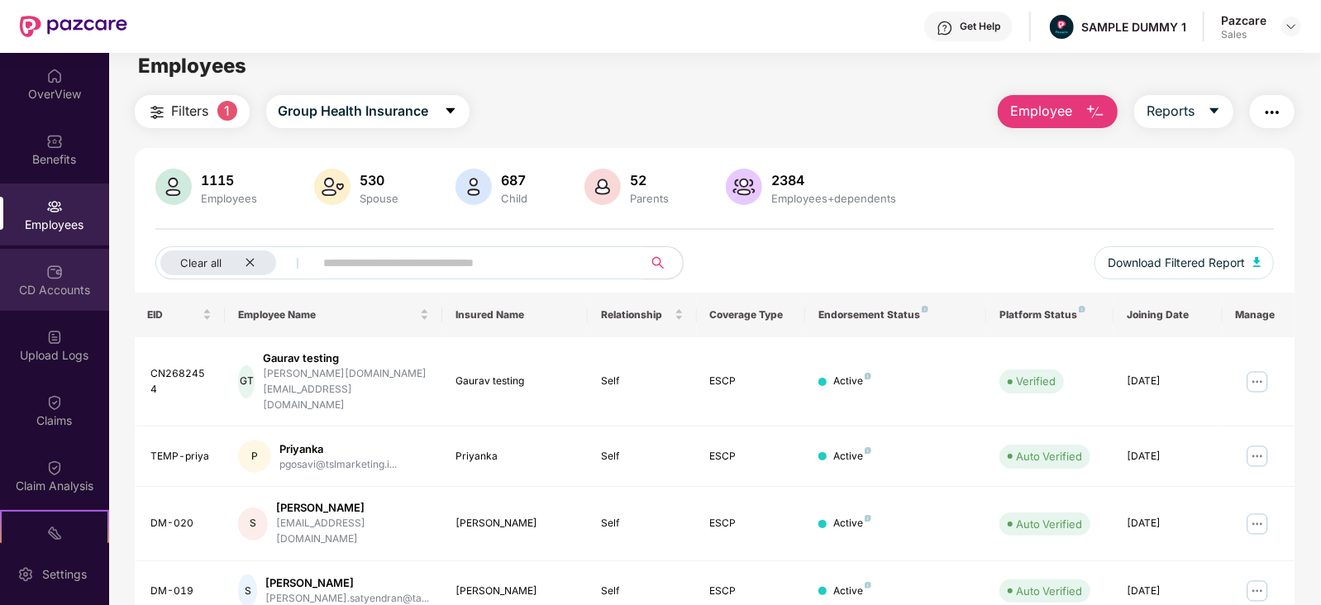
click at [25, 282] on div "CD Accounts" at bounding box center [54, 290] width 109 height 17
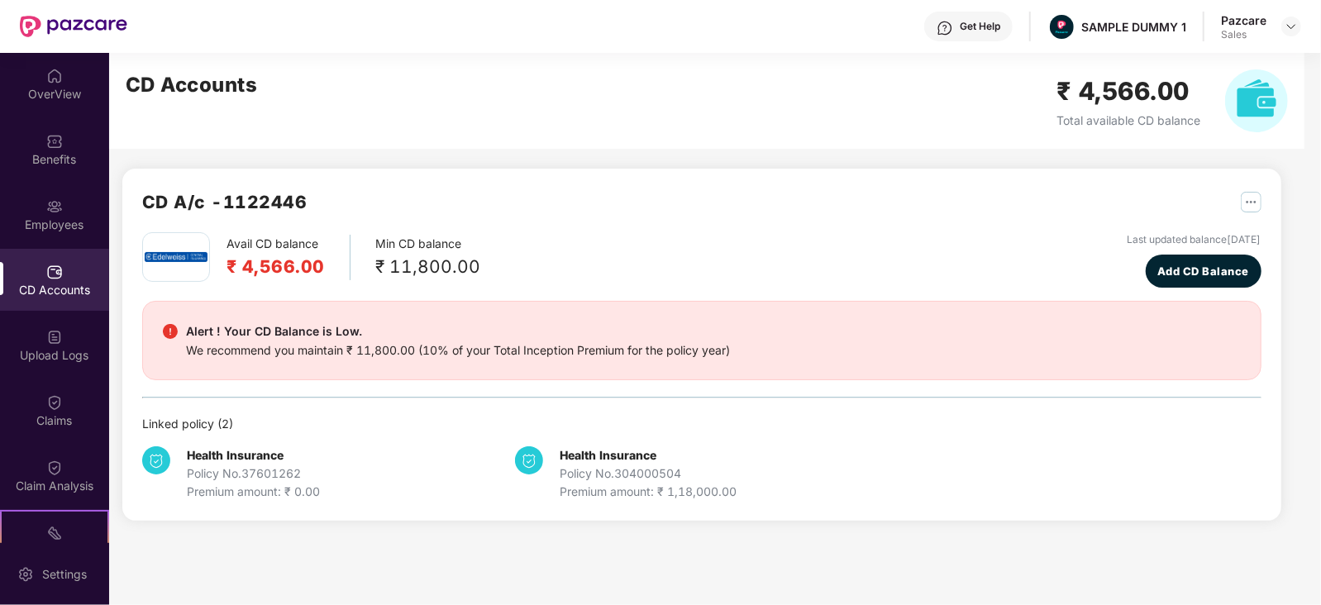
scroll to position [0, 0]
drag, startPoint x: 245, startPoint y: 265, endPoint x: 319, endPoint y: 267, distance: 74.4
click at [319, 267] on h2 "₹ 4,566.00" at bounding box center [276, 266] width 98 height 27
drag, startPoint x: 382, startPoint y: 262, endPoint x: 479, endPoint y: 272, distance: 97.2
click at [479, 272] on div "Avail CD balance ₹ 4,566.00 Min CD balance ₹ 11,800.00 Last updated balance [DA…" at bounding box center [701, 259] width 1119 height 55
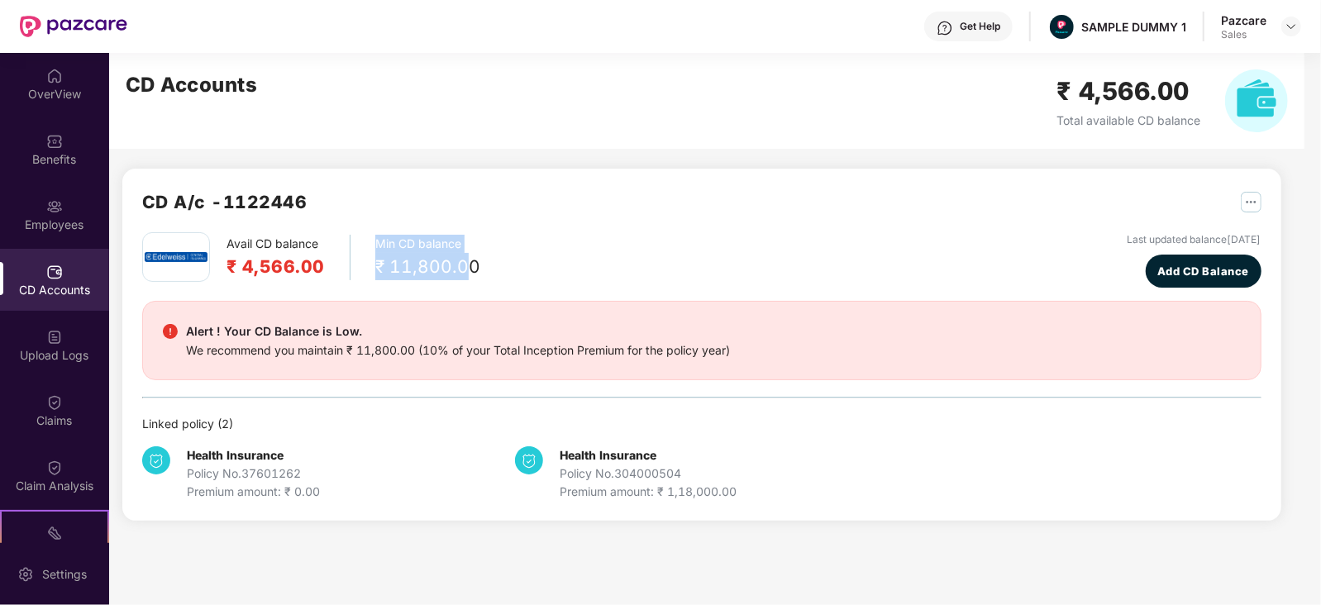
drag, startPoint x: 371, startPoint y: 245, endPoint x: 457, endPoint y: 250, distance: 86.2
click at [457, 250] on div "Avail CD balance ₹ 4,566.00 Min CD balance ₹ 11,800.00" at bounding box center [311, 257] width 338 height 50
drag, startPoint x: 229, startPoint y: 243, endPoint x: 330, endPoint y: 249, distance: 101.0
click at [330, 249] on div "Avail CD balance ₹ 4,566.00" at bounding box center [289, 257] width 124 height 45
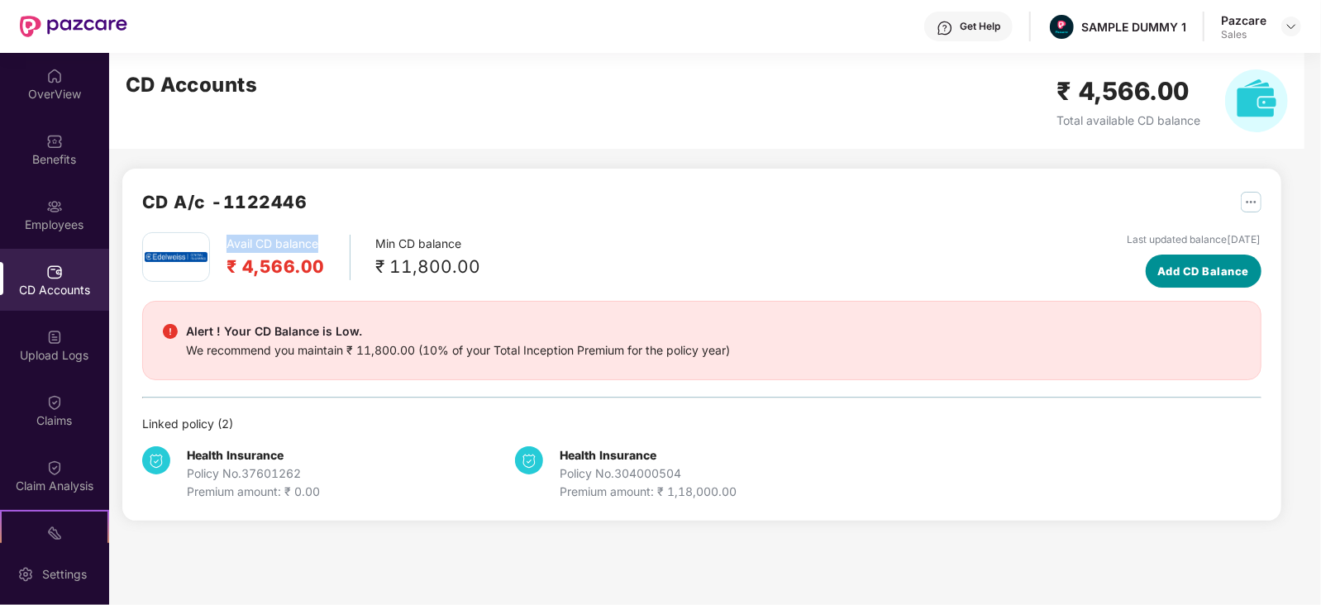
click at [1157, 265] on span "Add CD Balance" at bounding box center [1203, 271] width 92 height 17
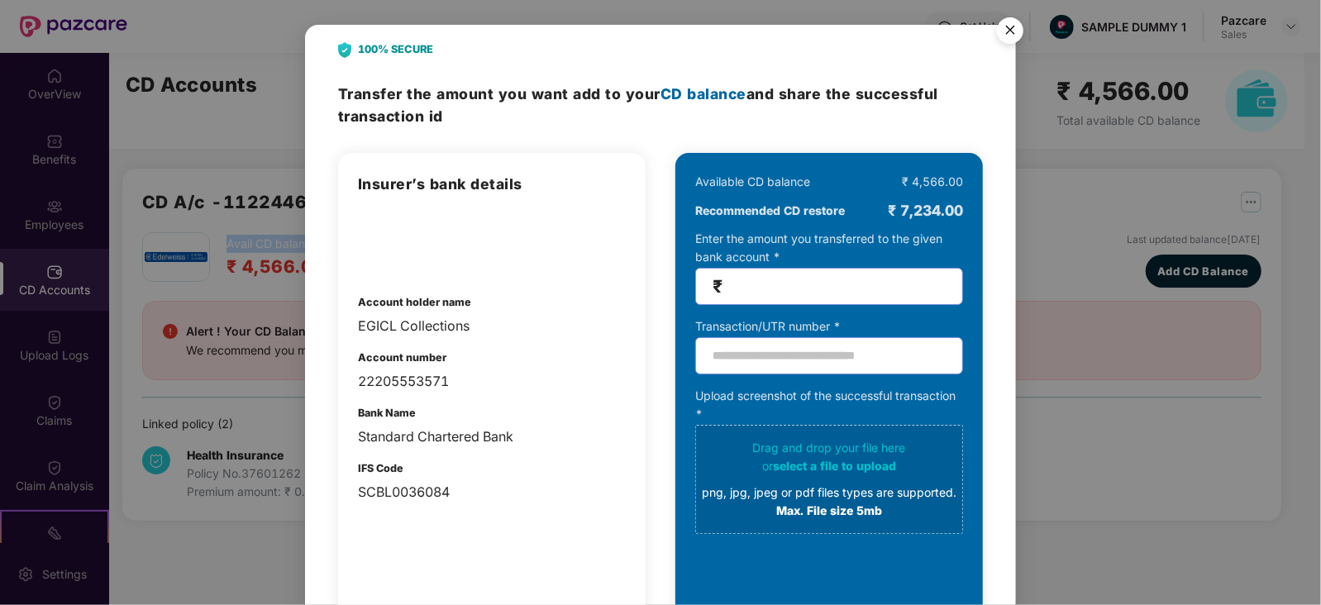
click at [1008, 26] on img "Close" at bounding box center [1010, 33] width 46 height 46
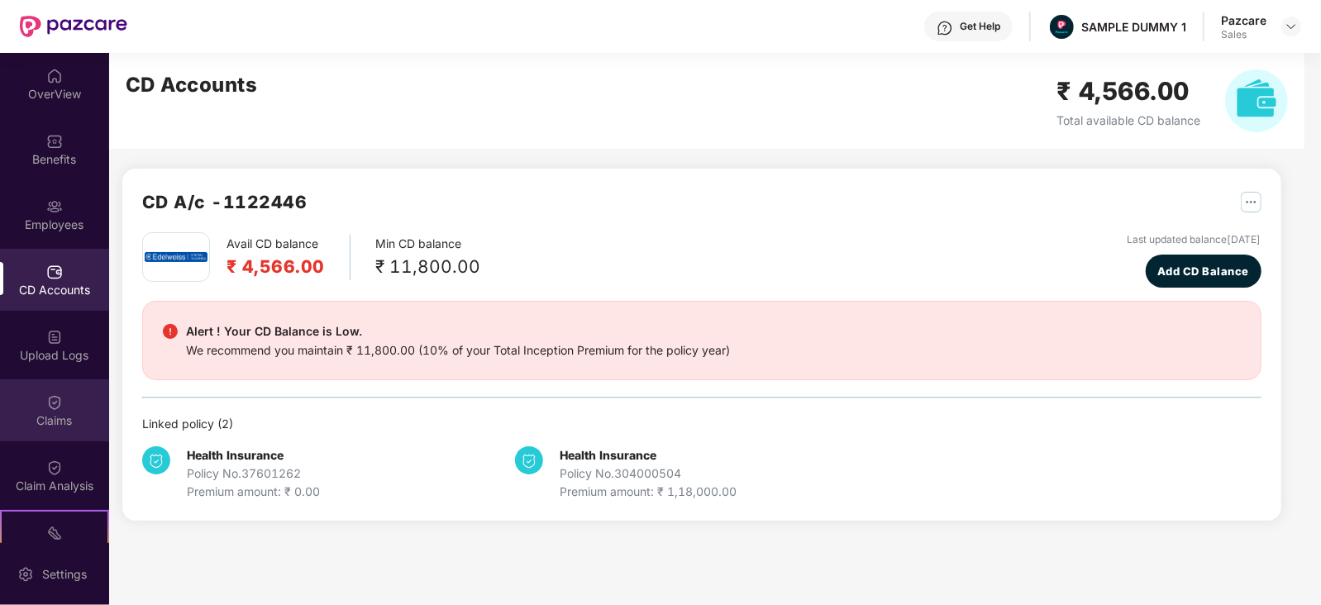
click at [30, 398] on div "Claims" at bounding box center [54, 410] width 109 height 62
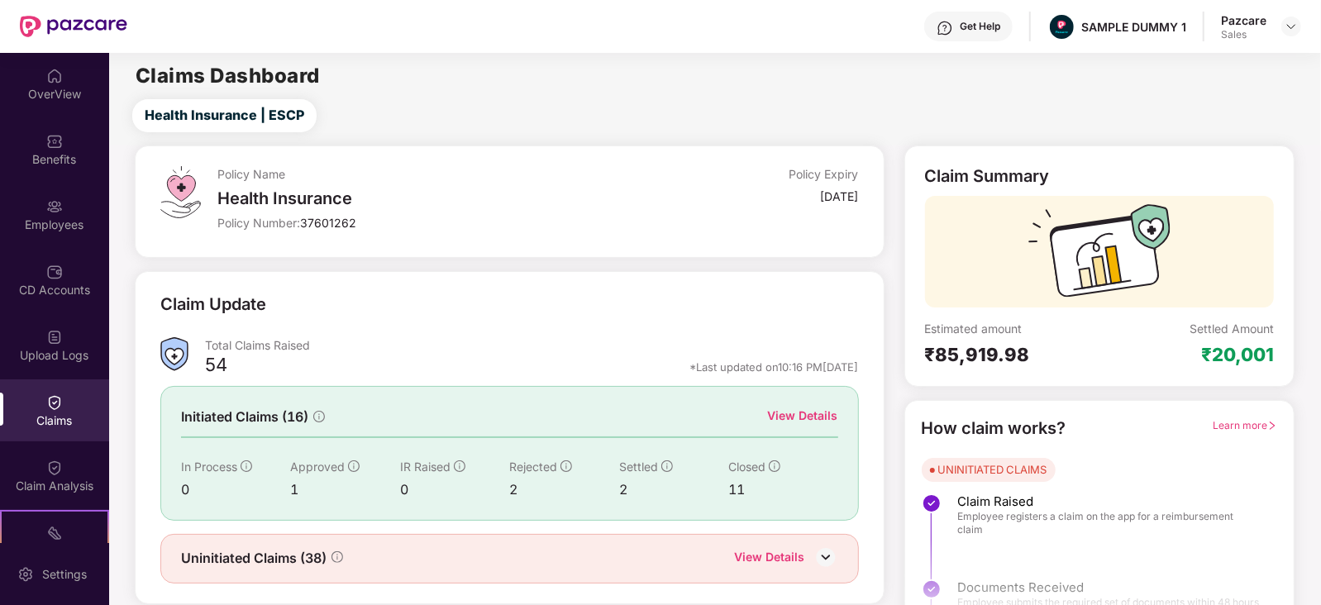
click at [794, 421] on div "View Details" at bounding box center [803, 416] width 70 height 18
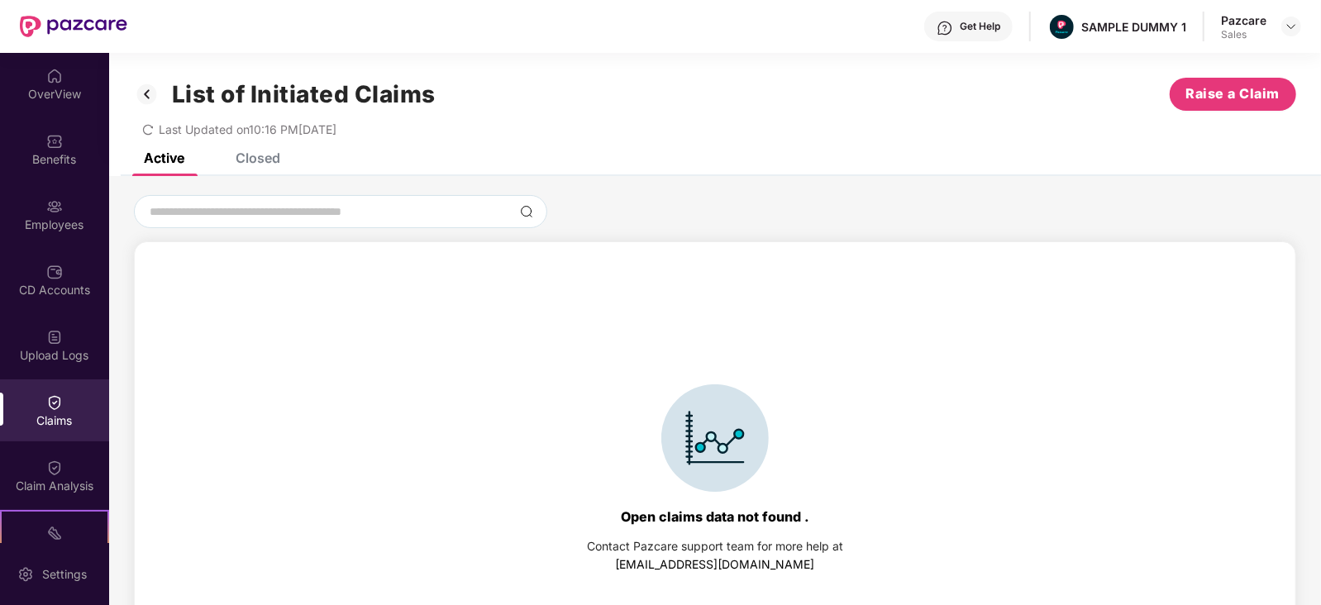
click at [252, 158] on div "Closed" at bounding box center [258, 158] width 45 height 17
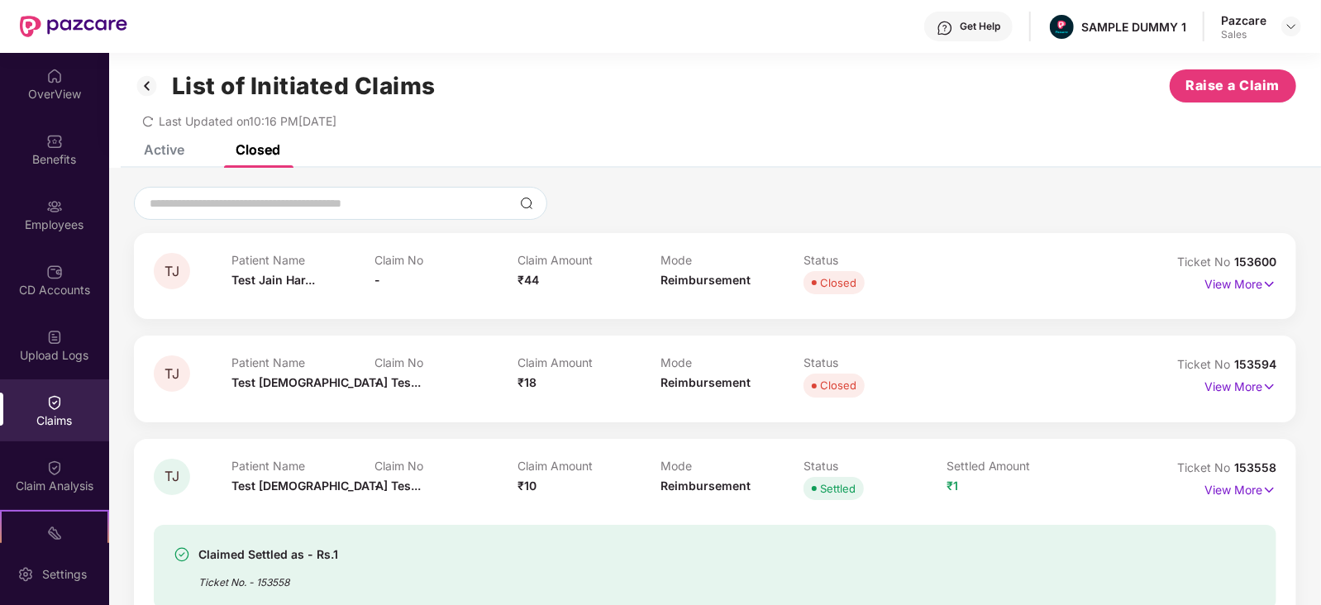
scroll to position [155, 0]
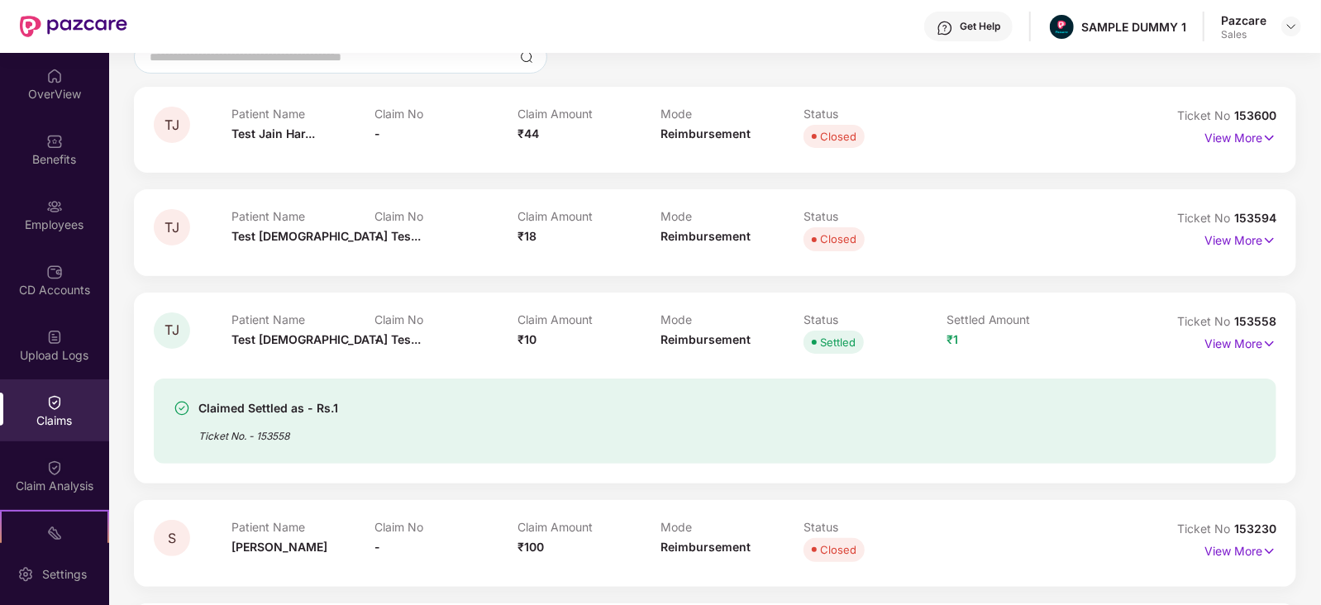
click at [578, 362] on div "Claimed Settled as - Rs.1 Ticket No. - 153558" at bounding box center [715, 411] width 1123 height 106
click at [613, 384] on div "Claimed Settled as - Rs.1 Ticket No. - 153558" at bounding box center [715, 421] width 1123 height 85
click at [67, 463] on div "Claim Analysis" at bounding box center [54, 476] width 109 height 62
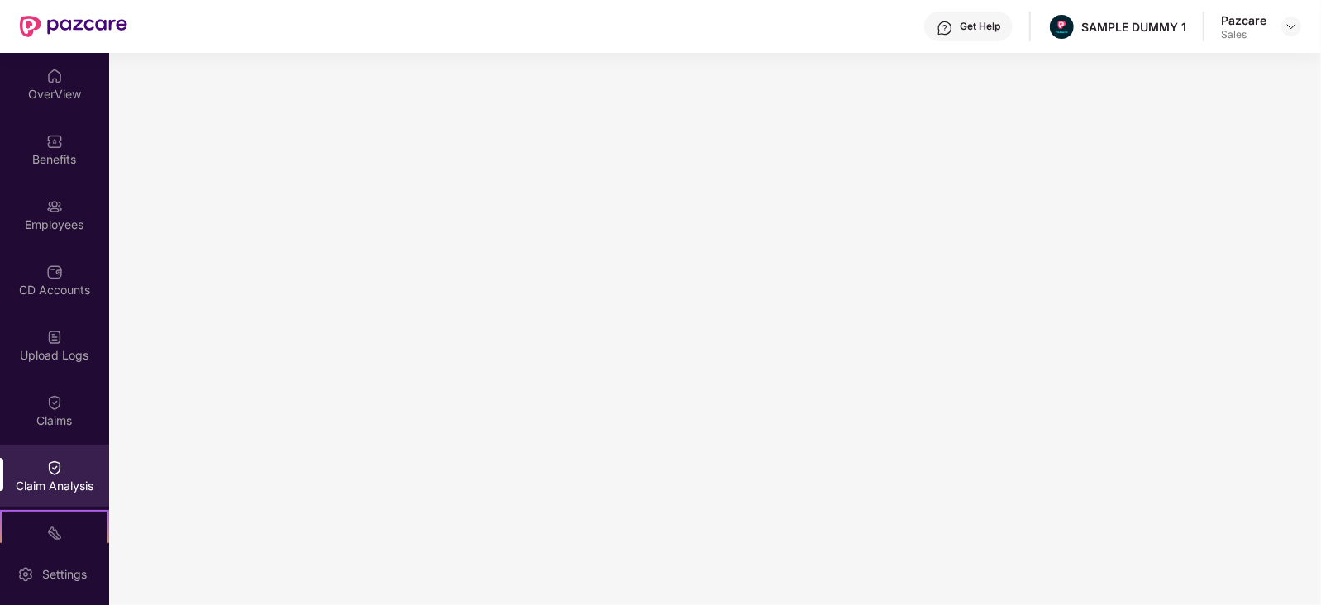
scroll to position [228, 0]
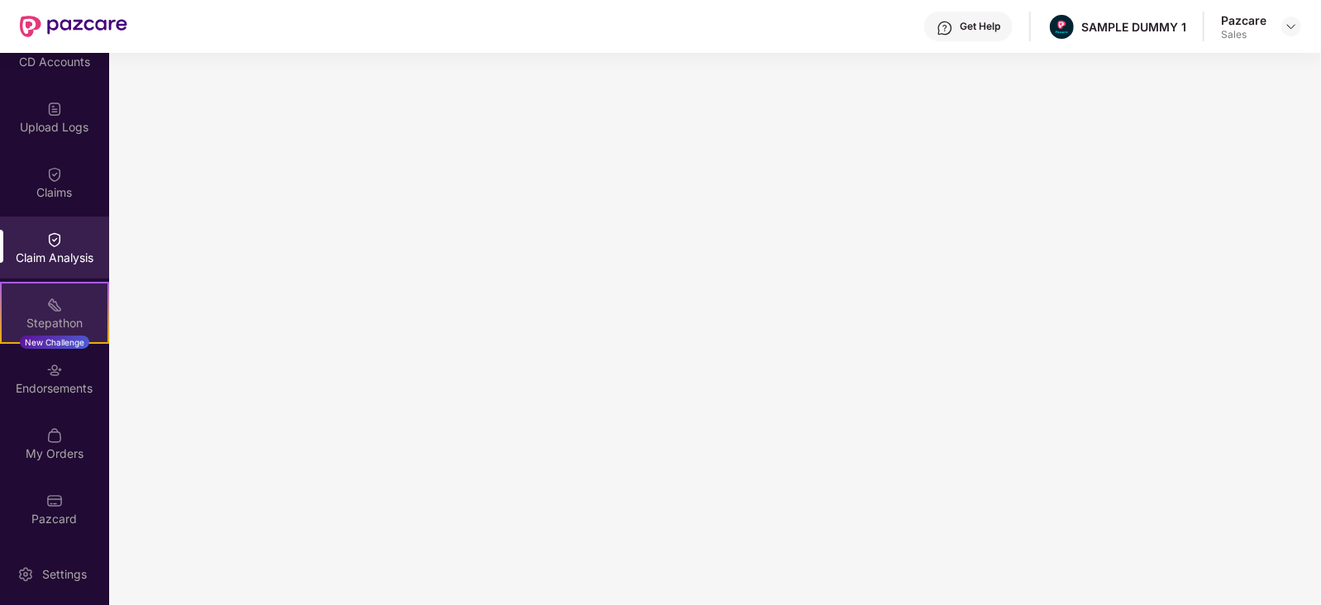
click at [36, 326] on div "Stepathon" at bounding box center [55, 323] width 106 height 17
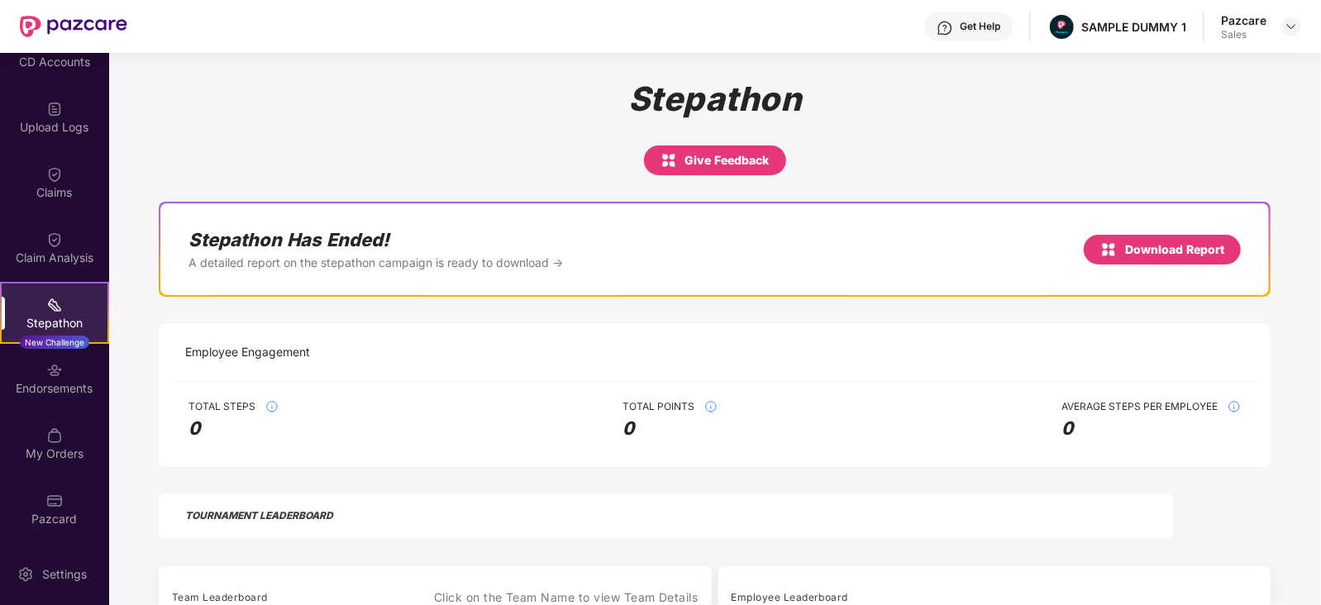
scroll to position [1, 0]
click at [46, 389] on div "Endorsements" at bounding box center [54, 388] width 109 height 17
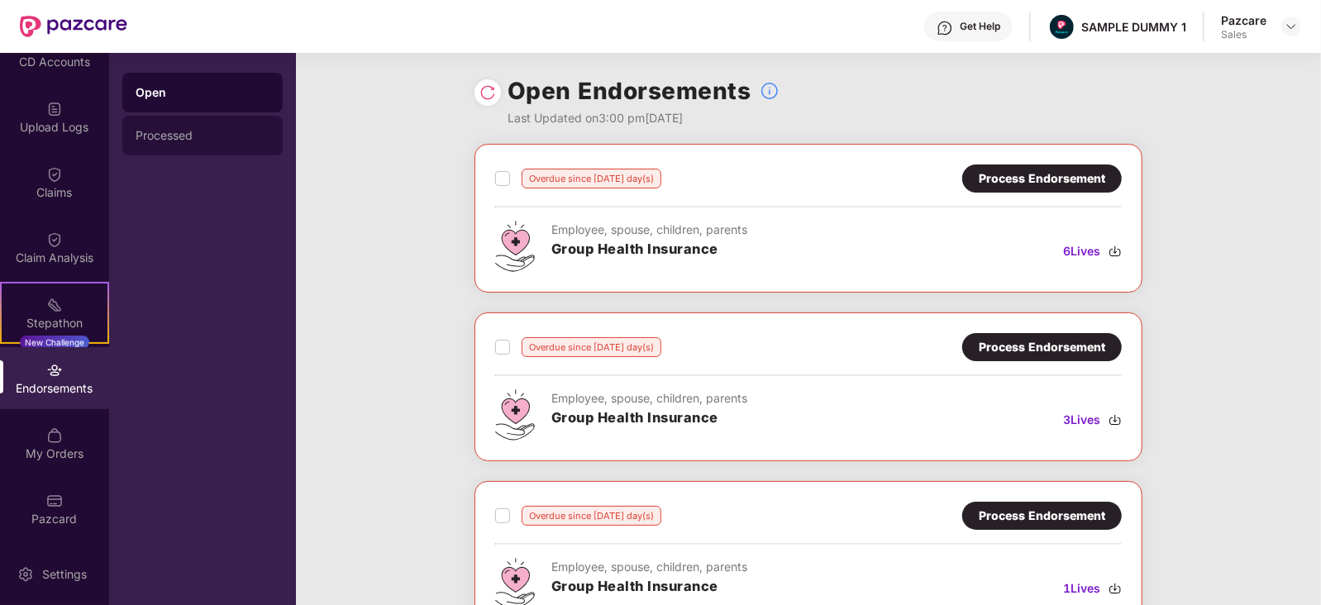
click at [232, 143] on div "Processed" at bounding box center [202, 136] width 160 height 40
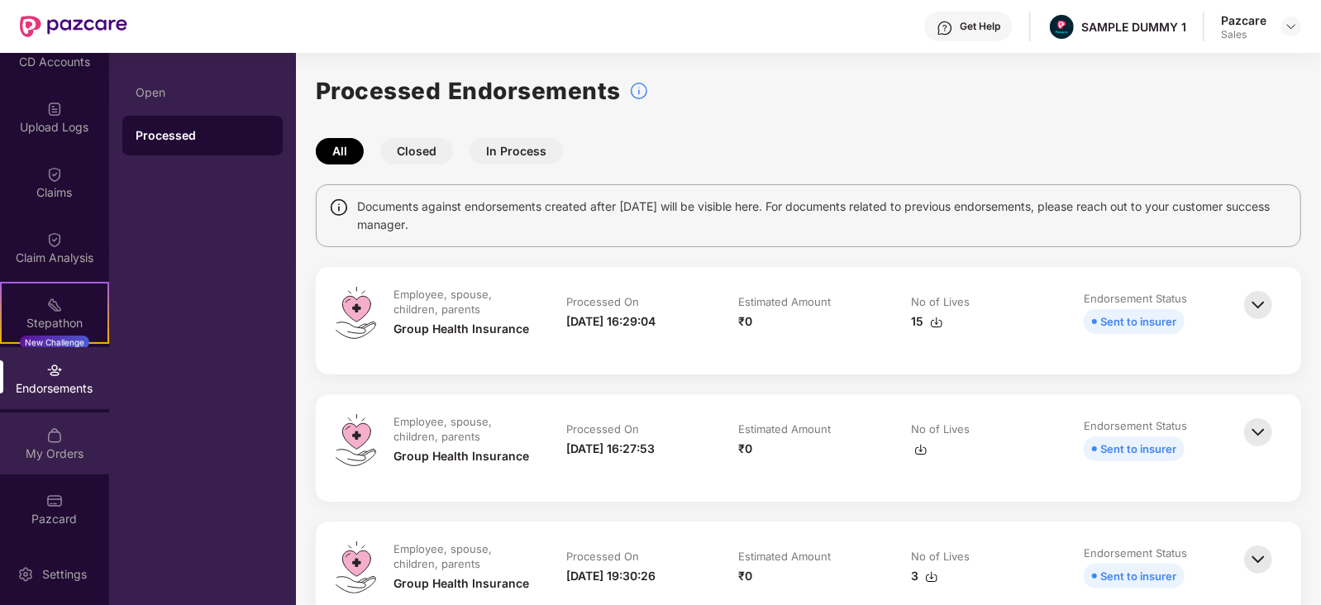
click at [62, 446] on div "My Orders" at bounding box center [54, 454] width 109 height 17
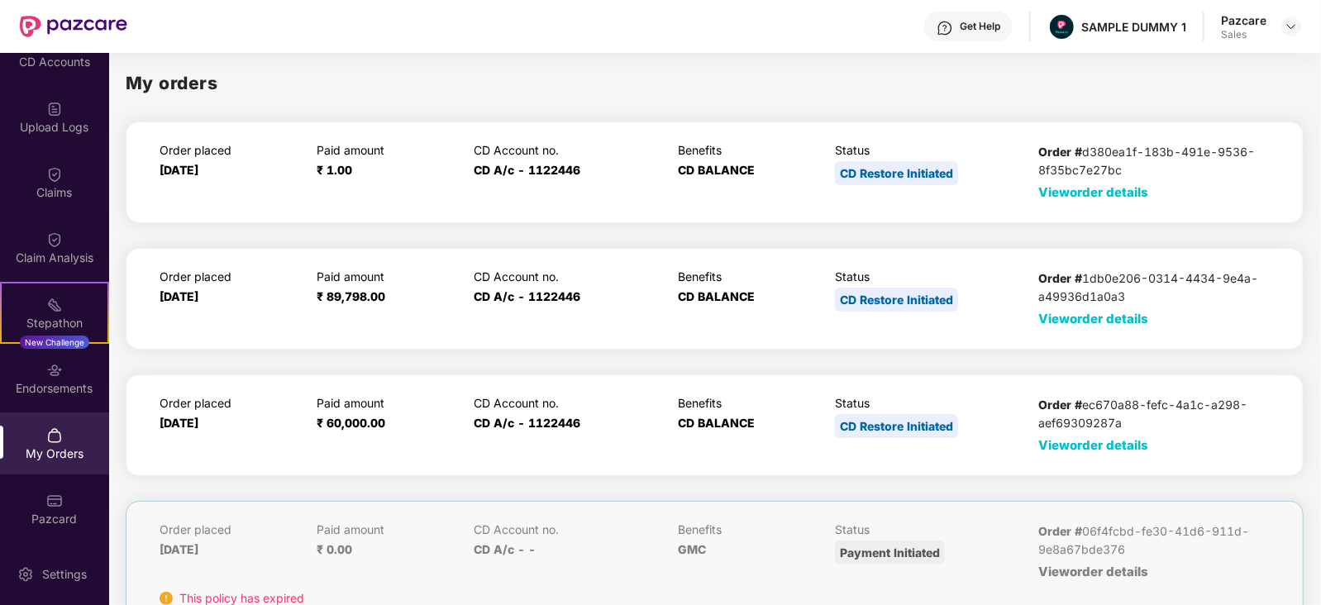
click at [1069, 196] on span "View order details" at bounding box center [1093, 192] width 110 height 16
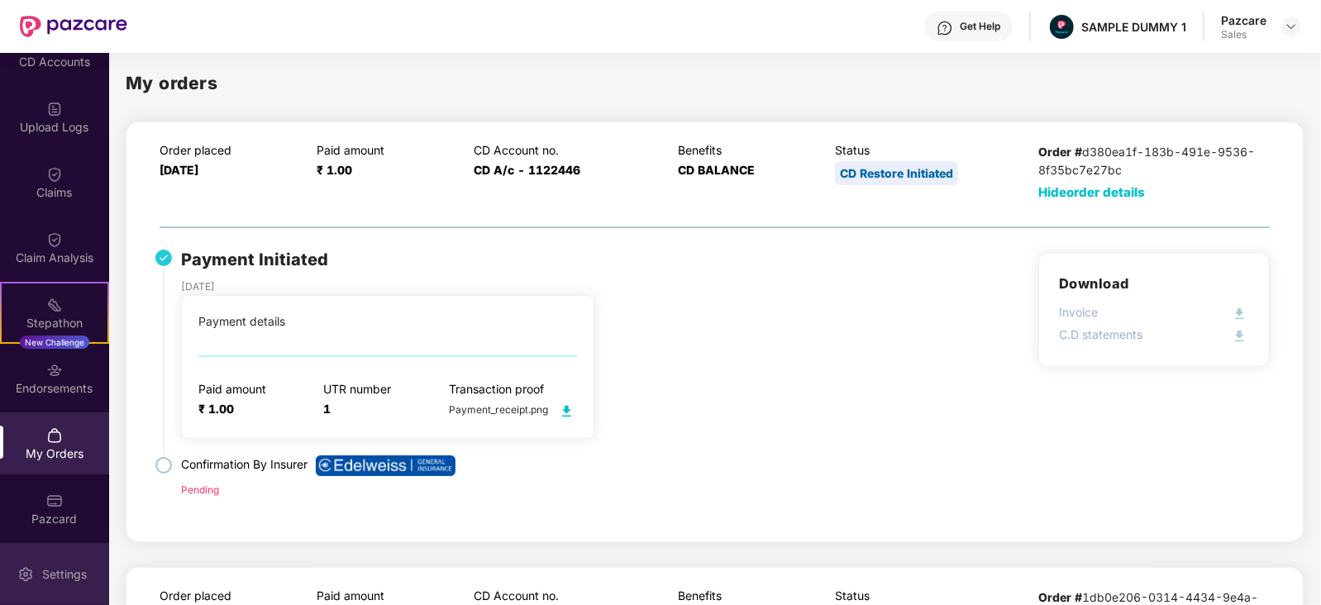
click at [41, 570] on div "Settings" at bounding box center [64, 574] width 55 height 17
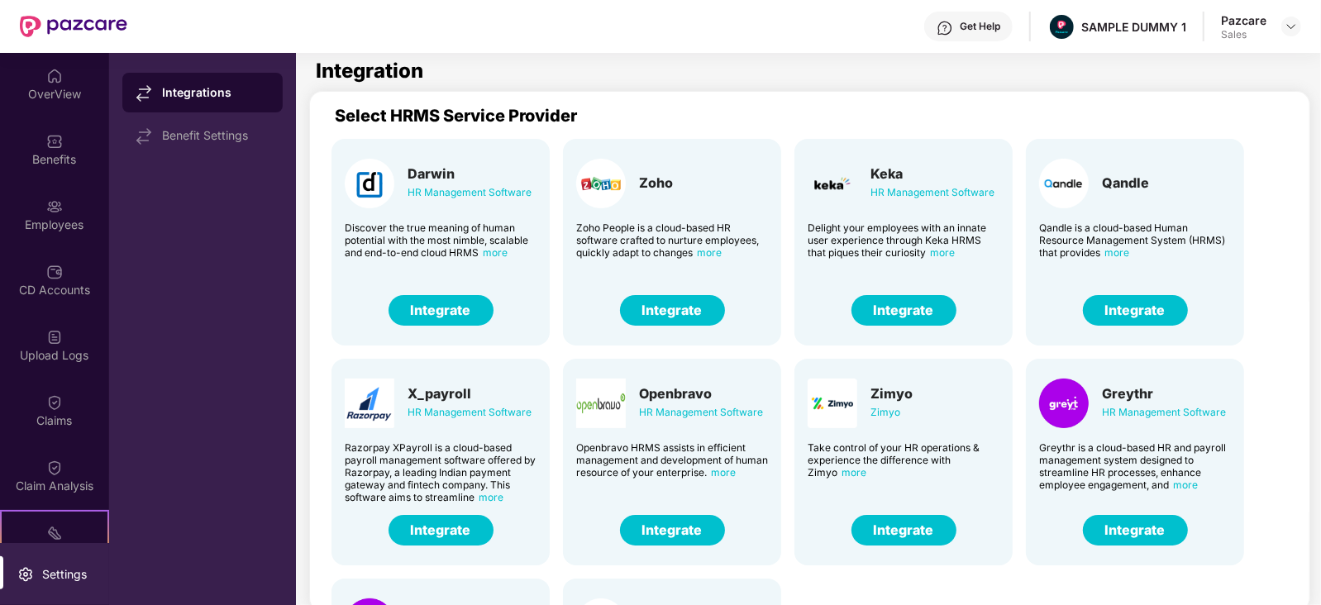
scroll to position [75, 0]
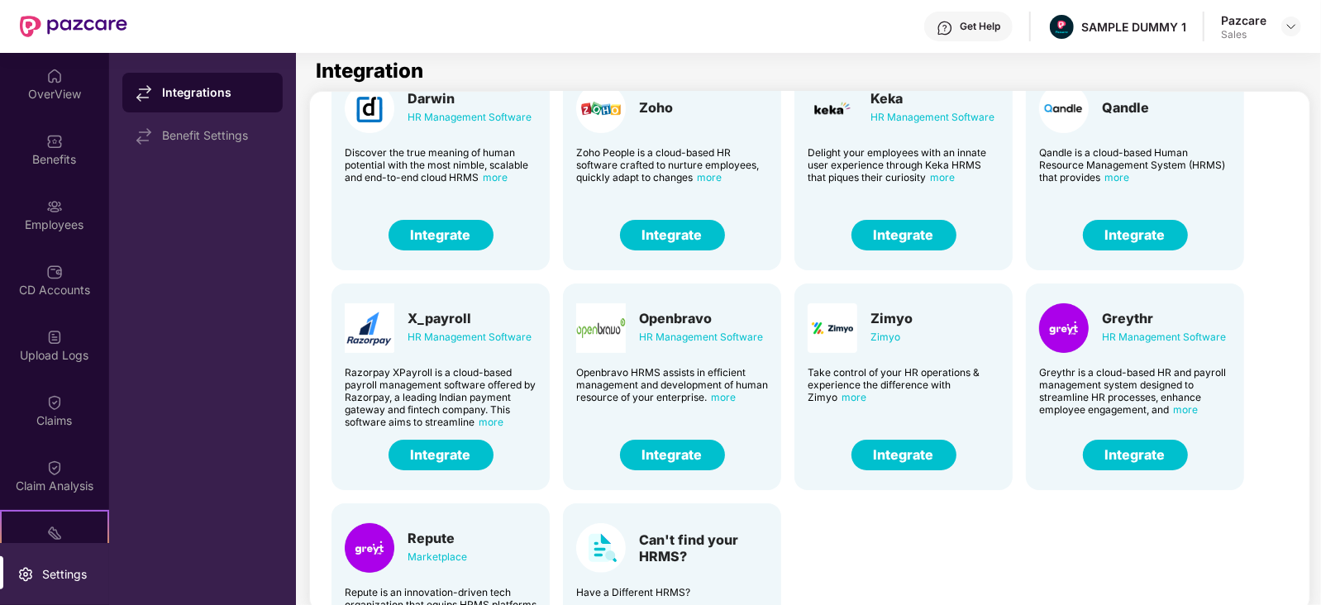
click at [1129, 455] on button "Integrate" at bounding box center [1135, 455] width 105 height 31
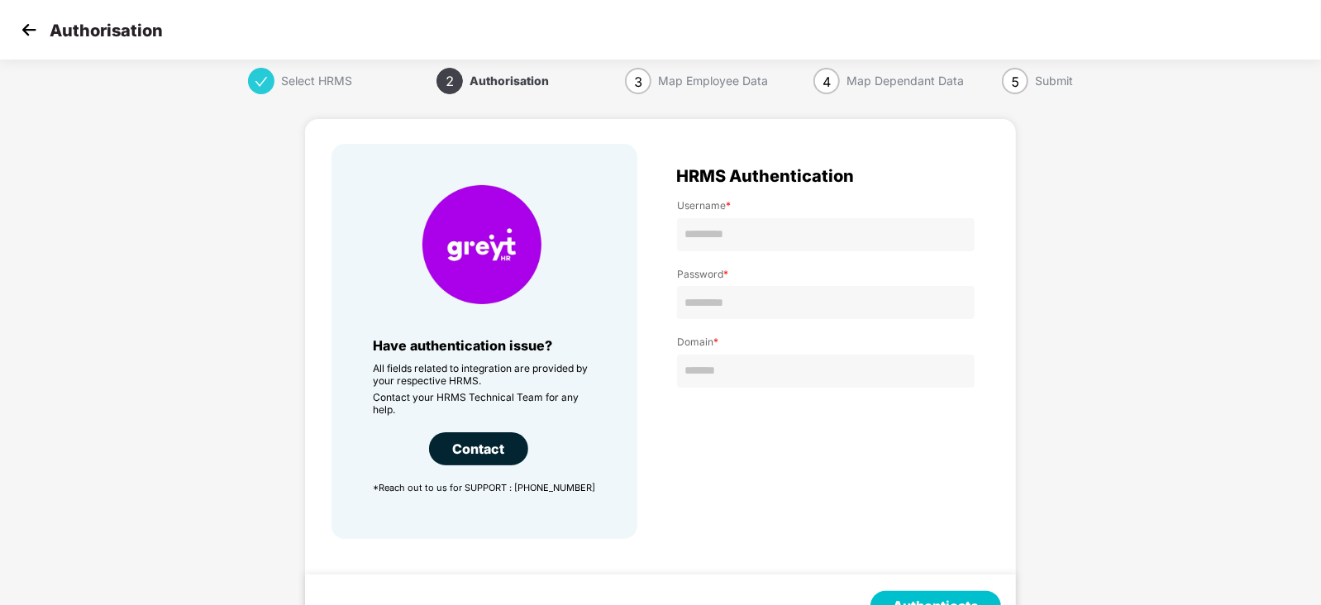
click at [24, 36] on img at bounding box center [29, 29] width 25 height 25
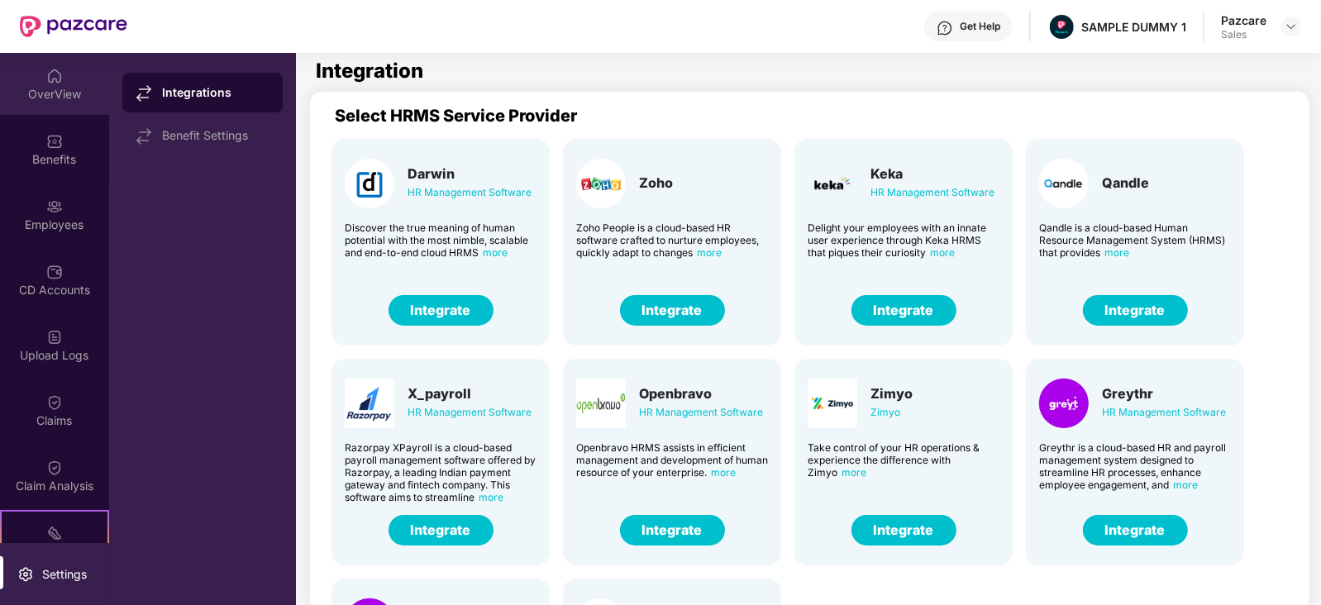
click at [60, 80] on img at bounding box center [54, 76] width 17 height 17
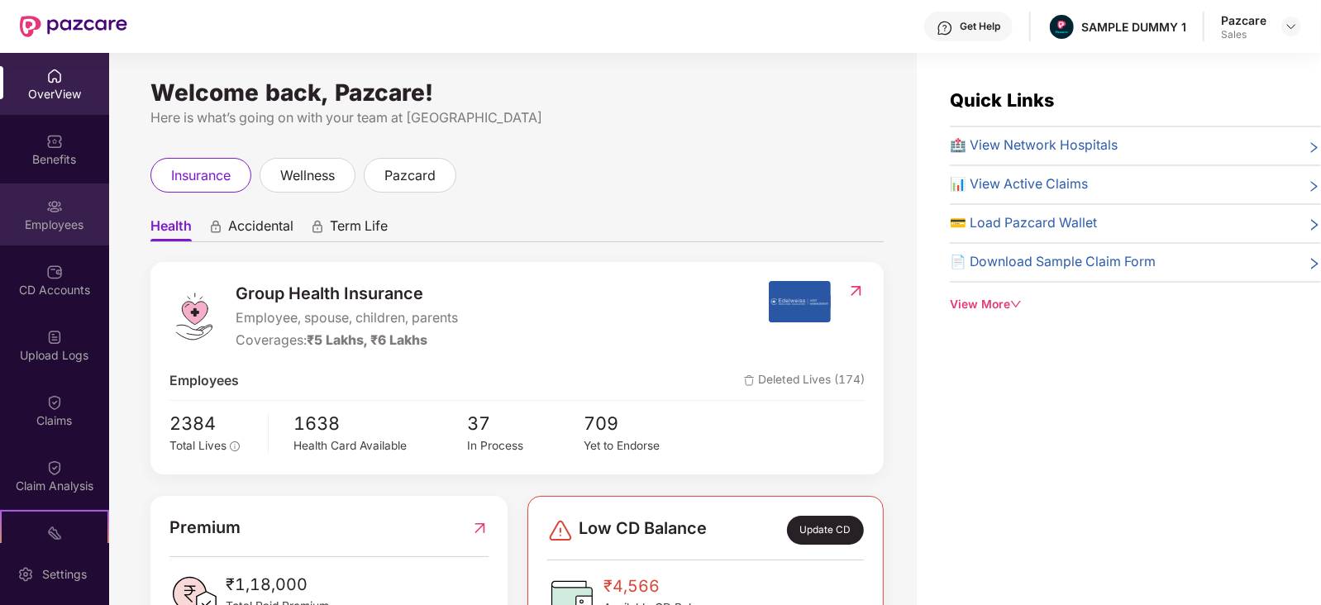
click at [68, 201] on div "Employees" at bounding box center [54, 215] width 109 height 62
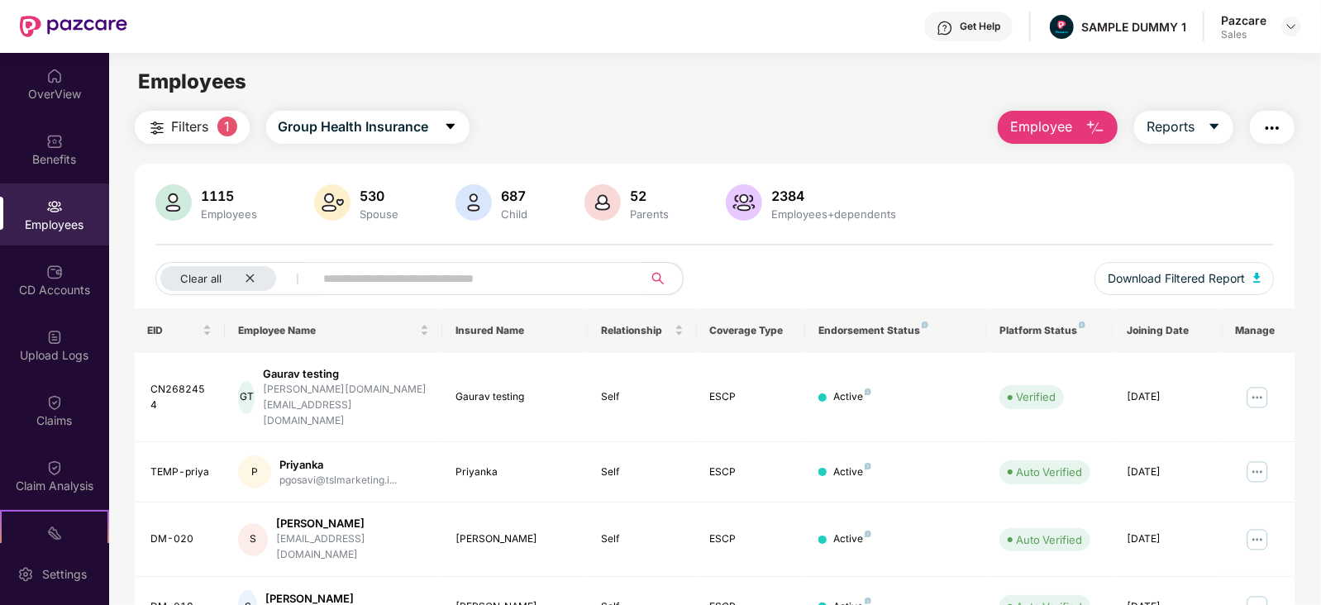
click at [459, 291] on span at bounding box center [473, 278] width 339 height 33
click at [1261, 384] on img at bounding box center [1257, 397] width 26 height 26
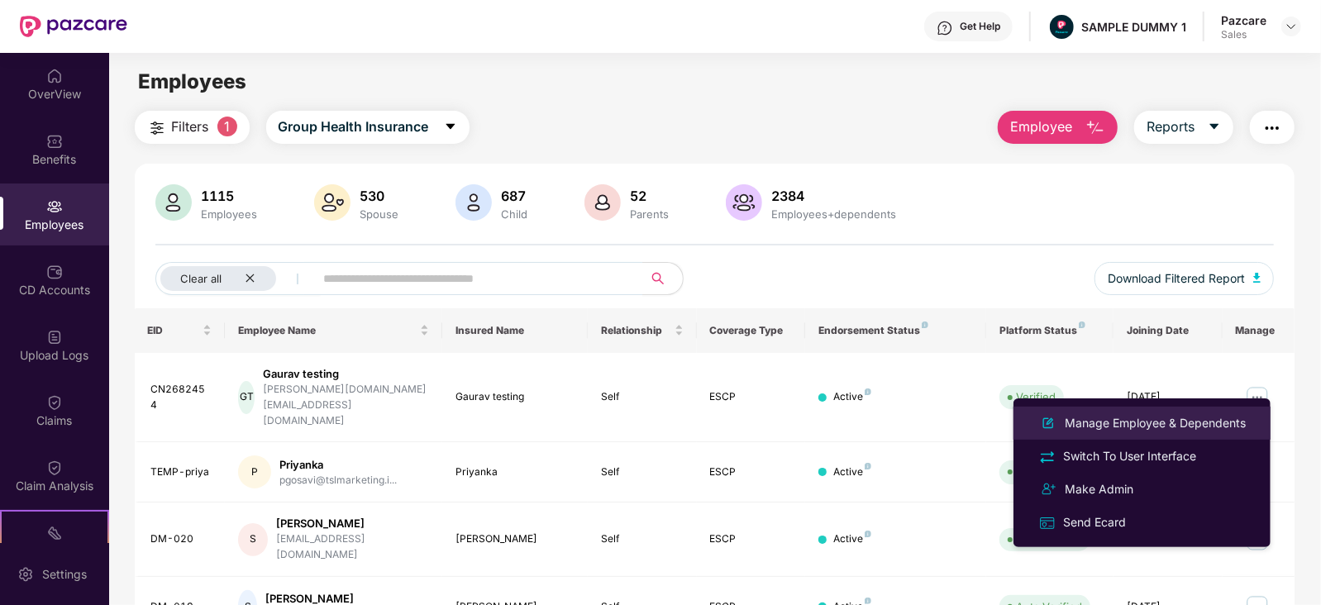
click at [1148, 427] on div "Manage Employee & Dependents" at bounding box center [1155, 423] width 188 height 18
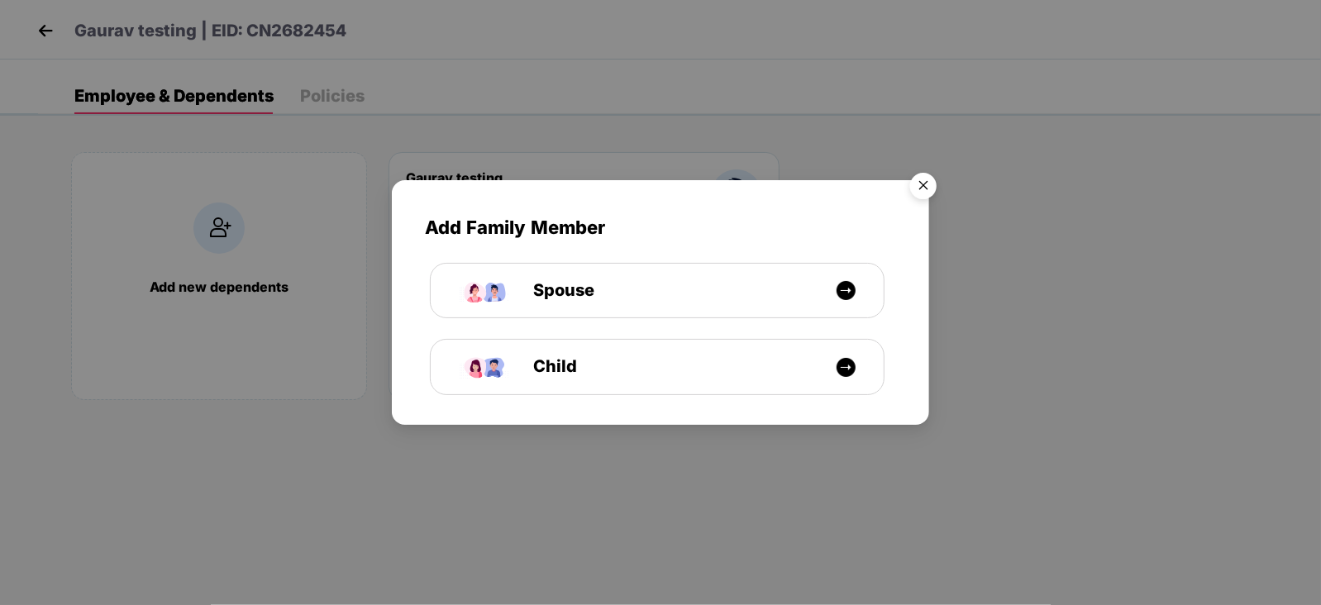
click at [925, 178] on img "Close" at bounding box center [923, 188] width 46 height 46
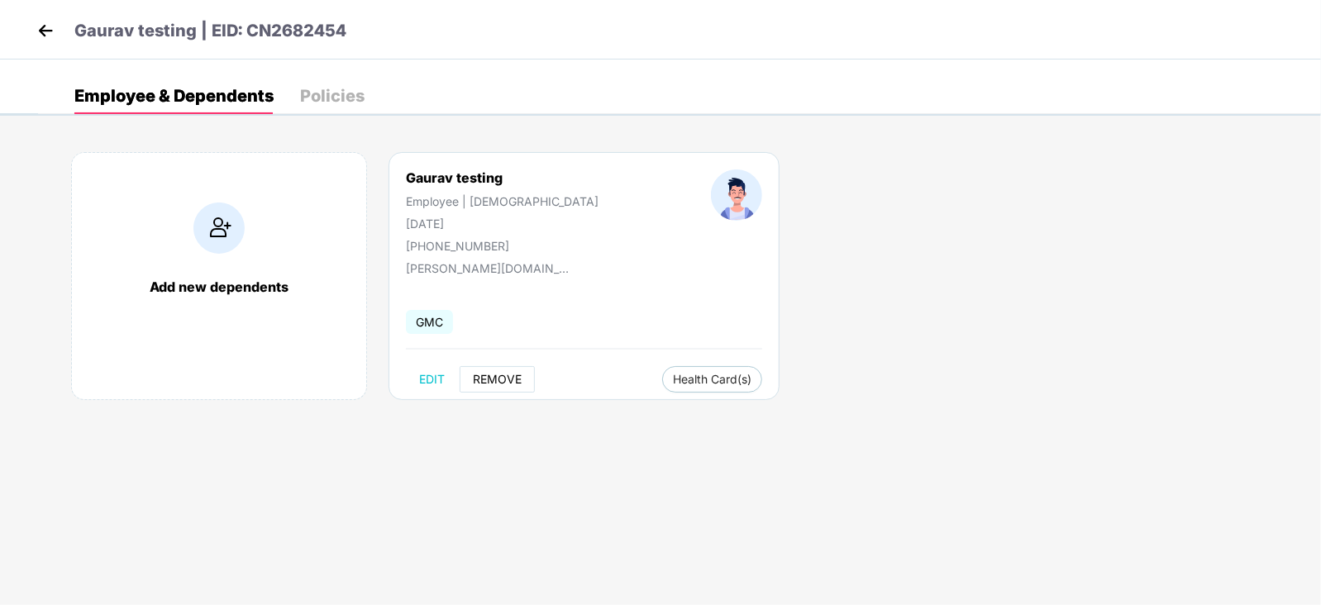
click at [503, 378] on span "REMOVE" at bounding box center [497, 379] width 49 height 13
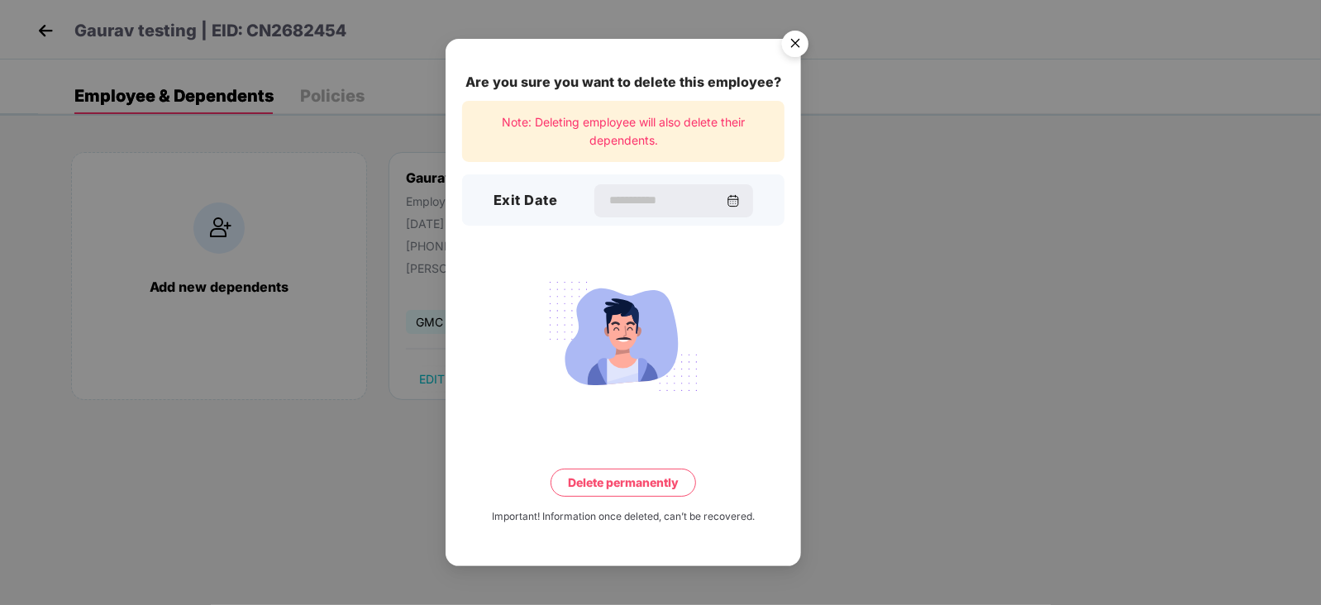
click at [798, 41] on img "Close" at bounding box center [795, 46] width 46 height 46
